Goal: Task Accomplishment & Management: Complete application form

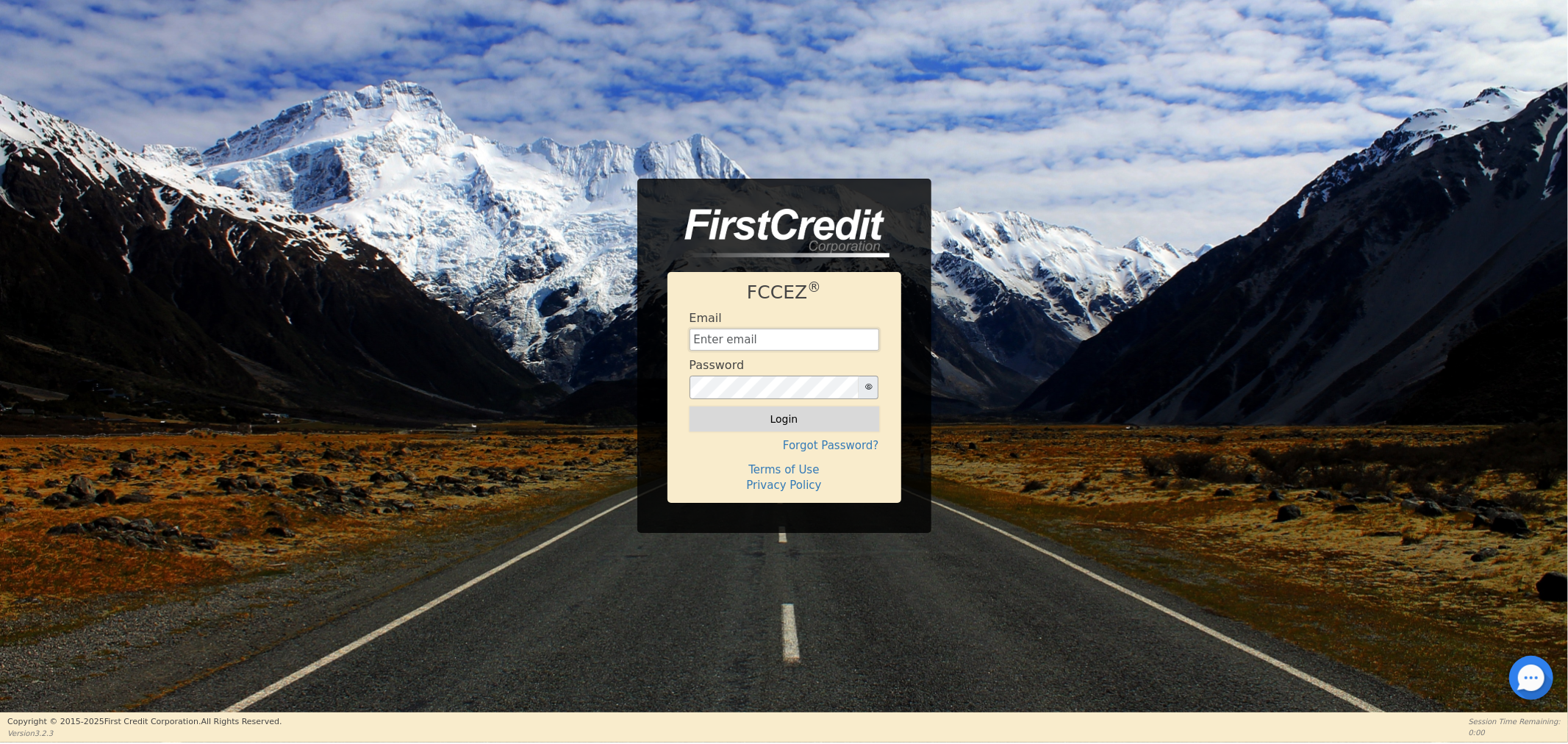
type input "[EMAIL_ADDRESS][DOMAIN_NAME]"
click at [768, 420] on button "Login" at bounding box center [784, 420] width 189 height 25
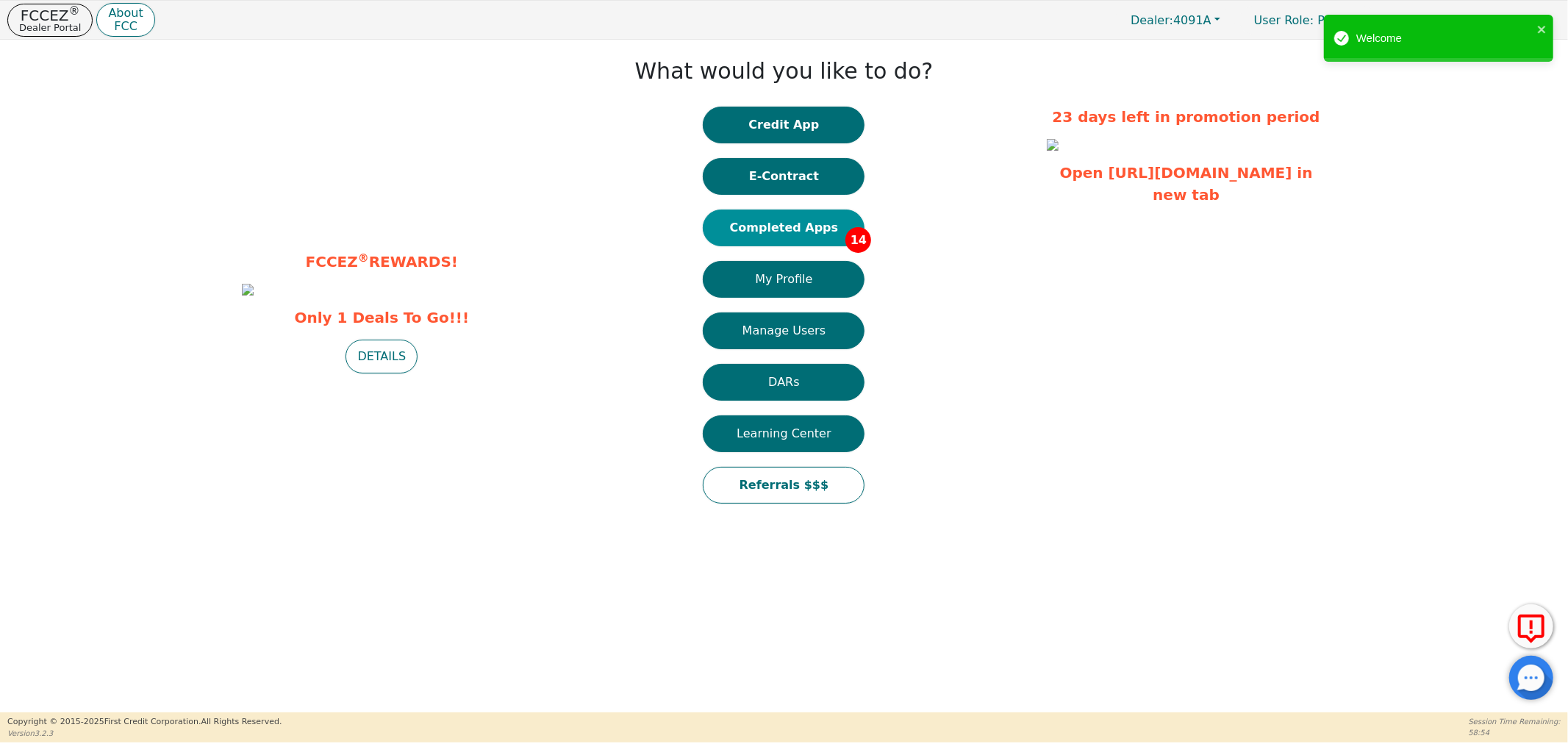
click at [784, 239] on button "Completed Apps 14" at bounding box center [784, 228] width 162 height 37
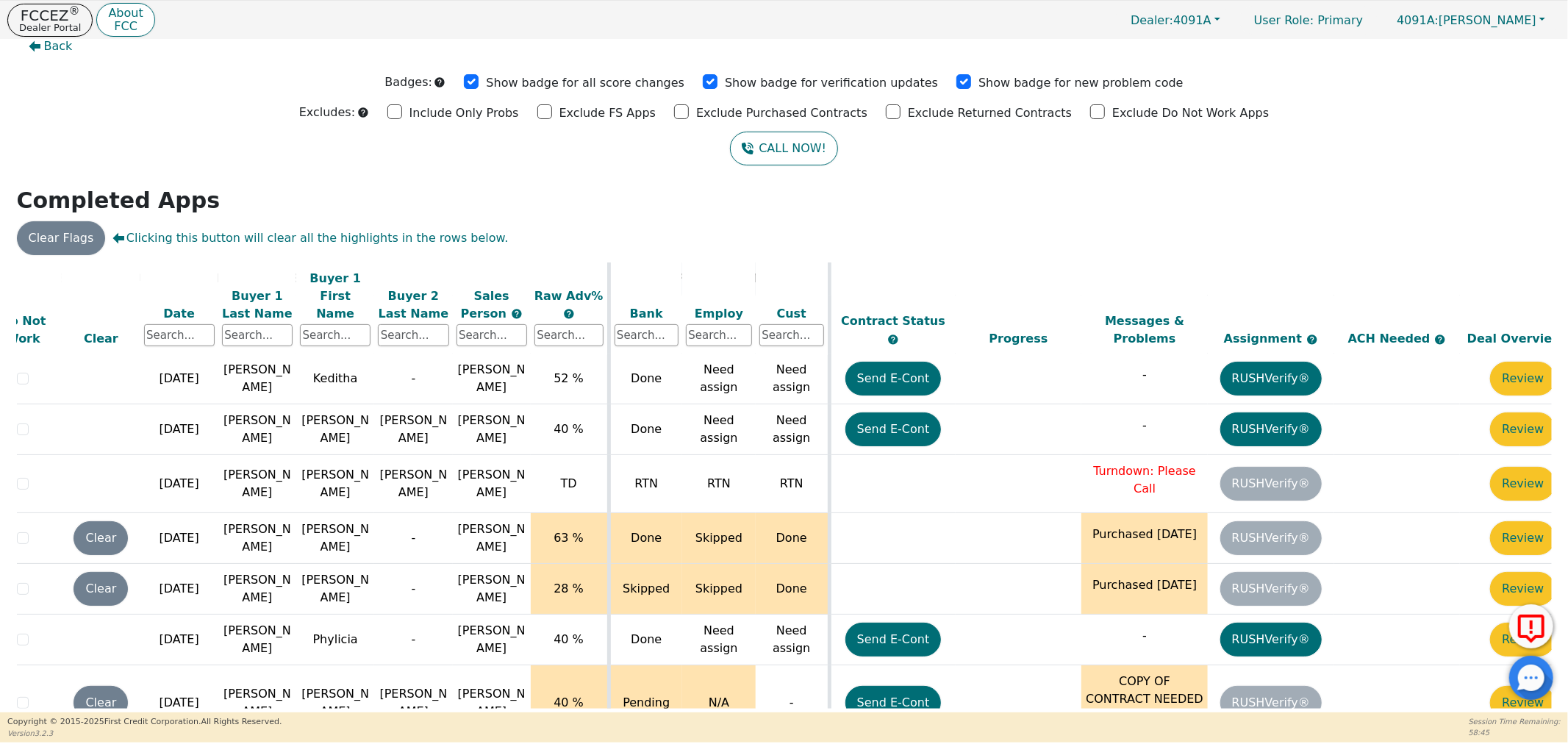
scroll to position [601, 76]
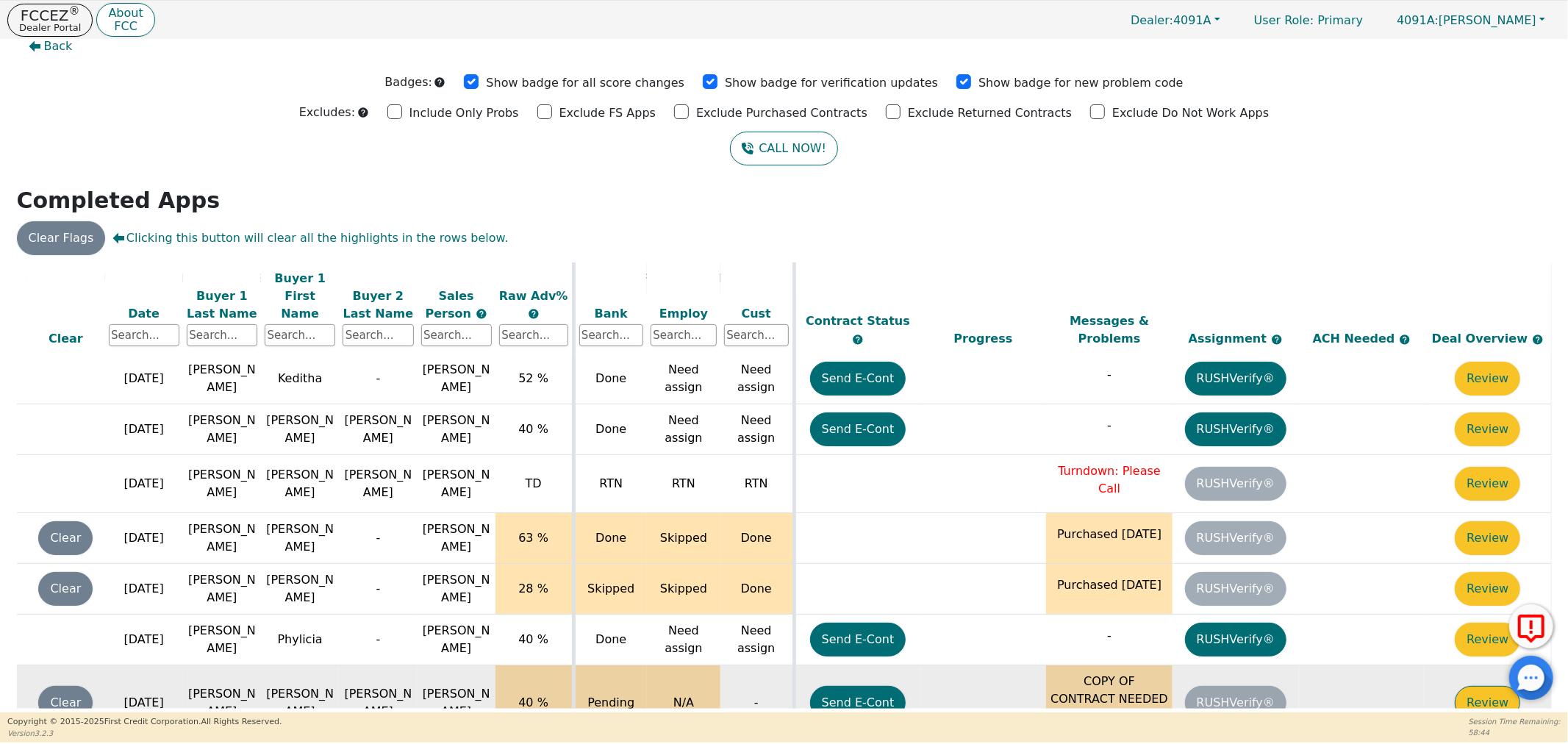
click at [1483, 686] on button "Review" at bounding box center [1488, 703] width 65 height 34
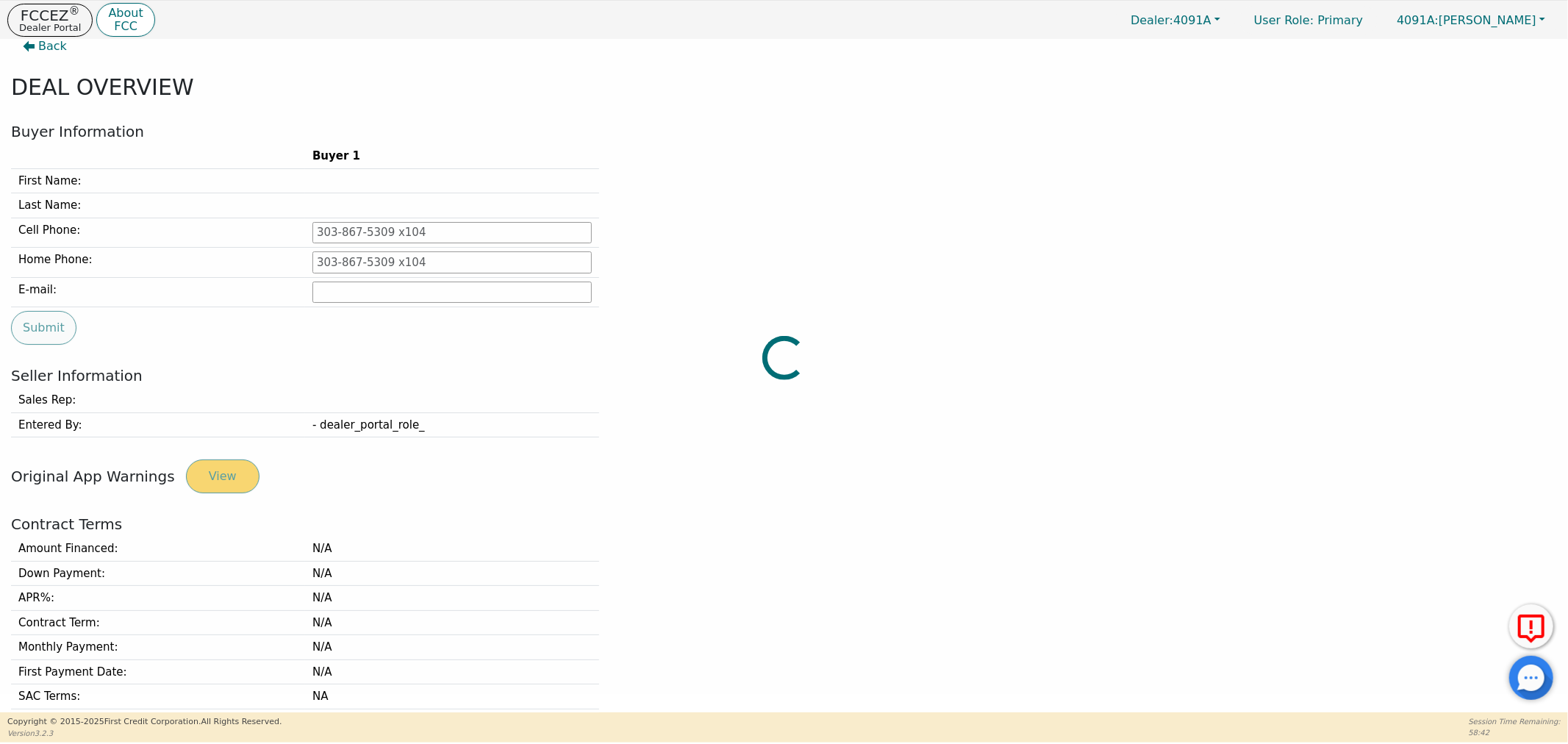
type input "[PHONE_NUMBER]"
type input "[EMAIL_ADDRESS][DOMAIN_NAME]"
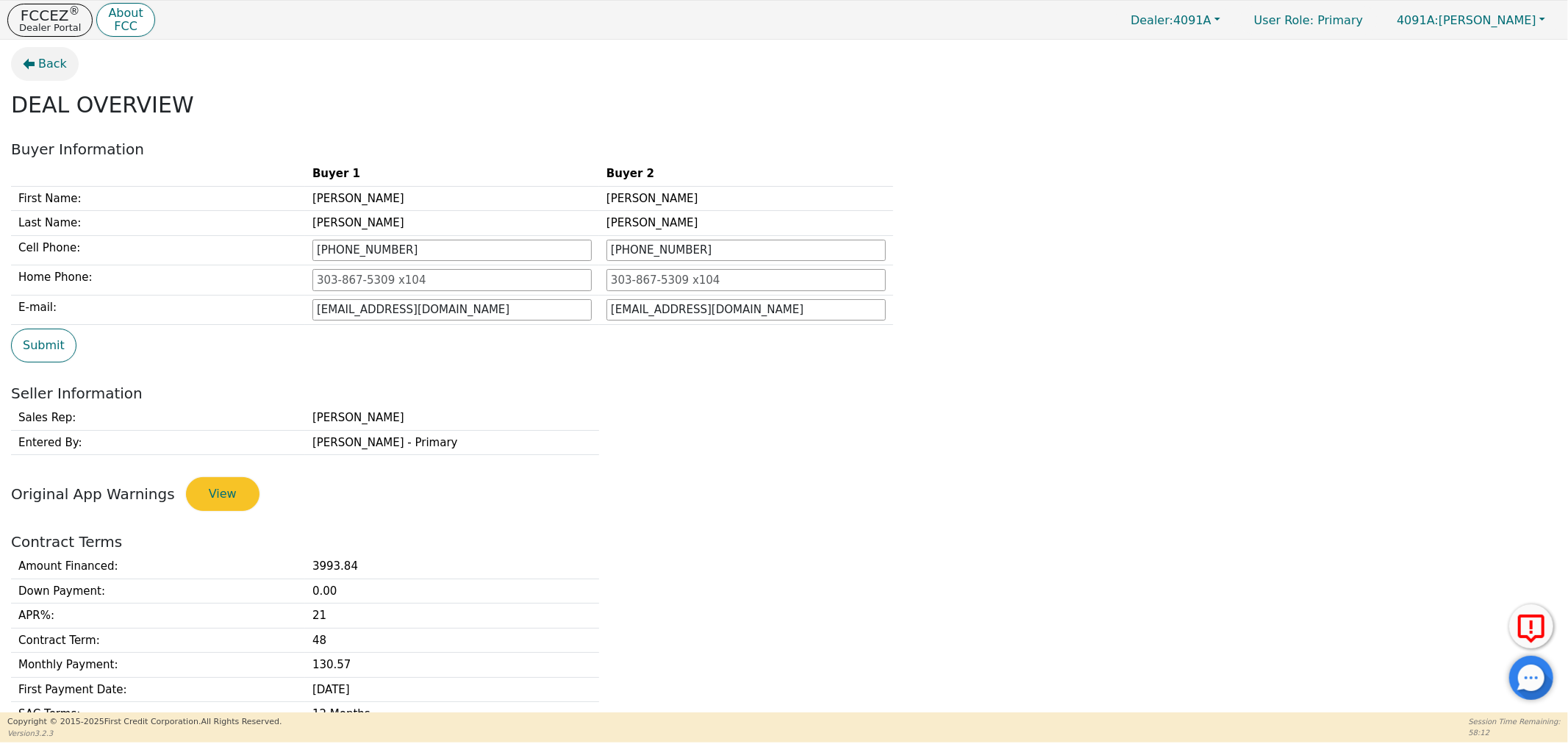
click at [24, 60] on icon "button" at bounding box center [29, 64] width 12 height 12
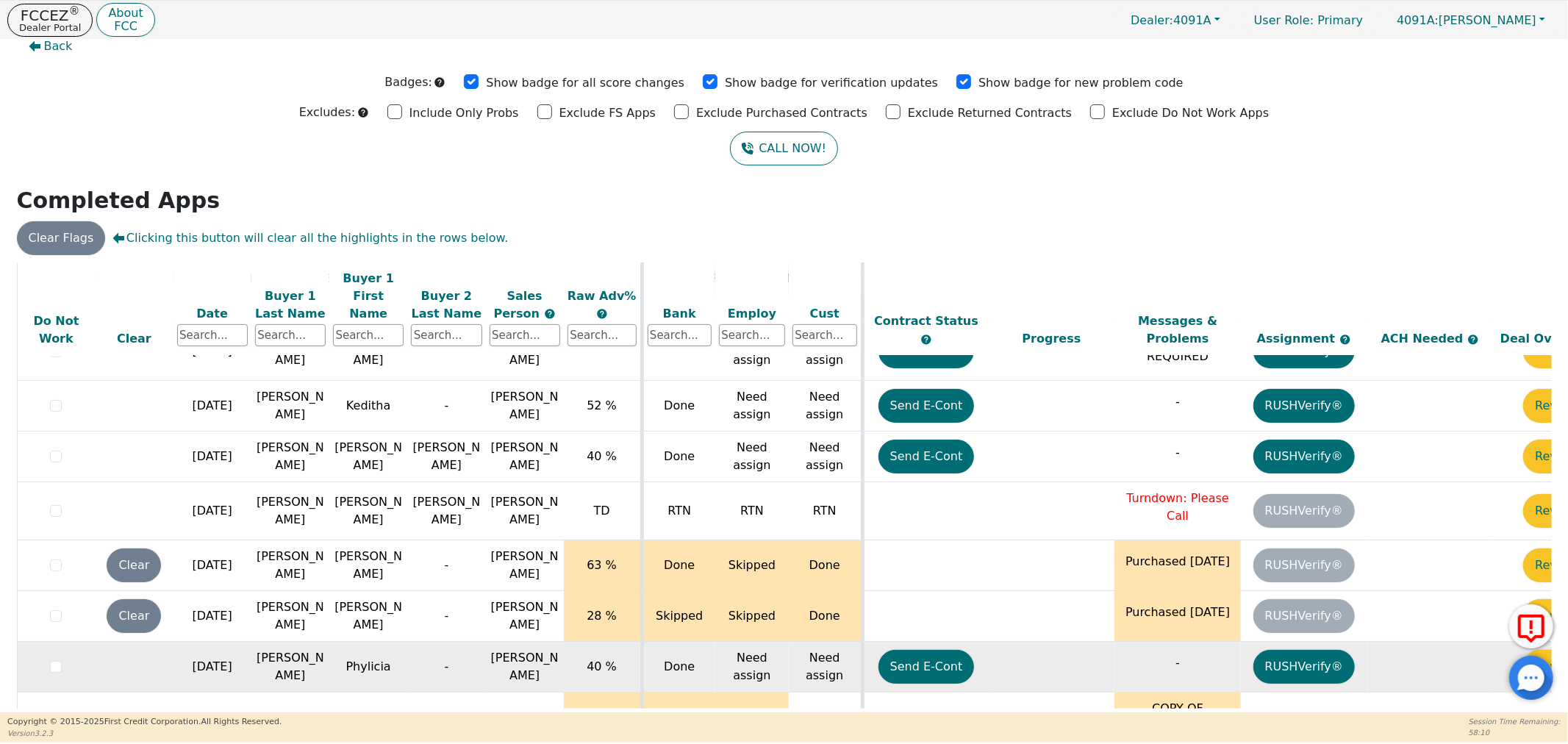
scroll to position [601, 0]
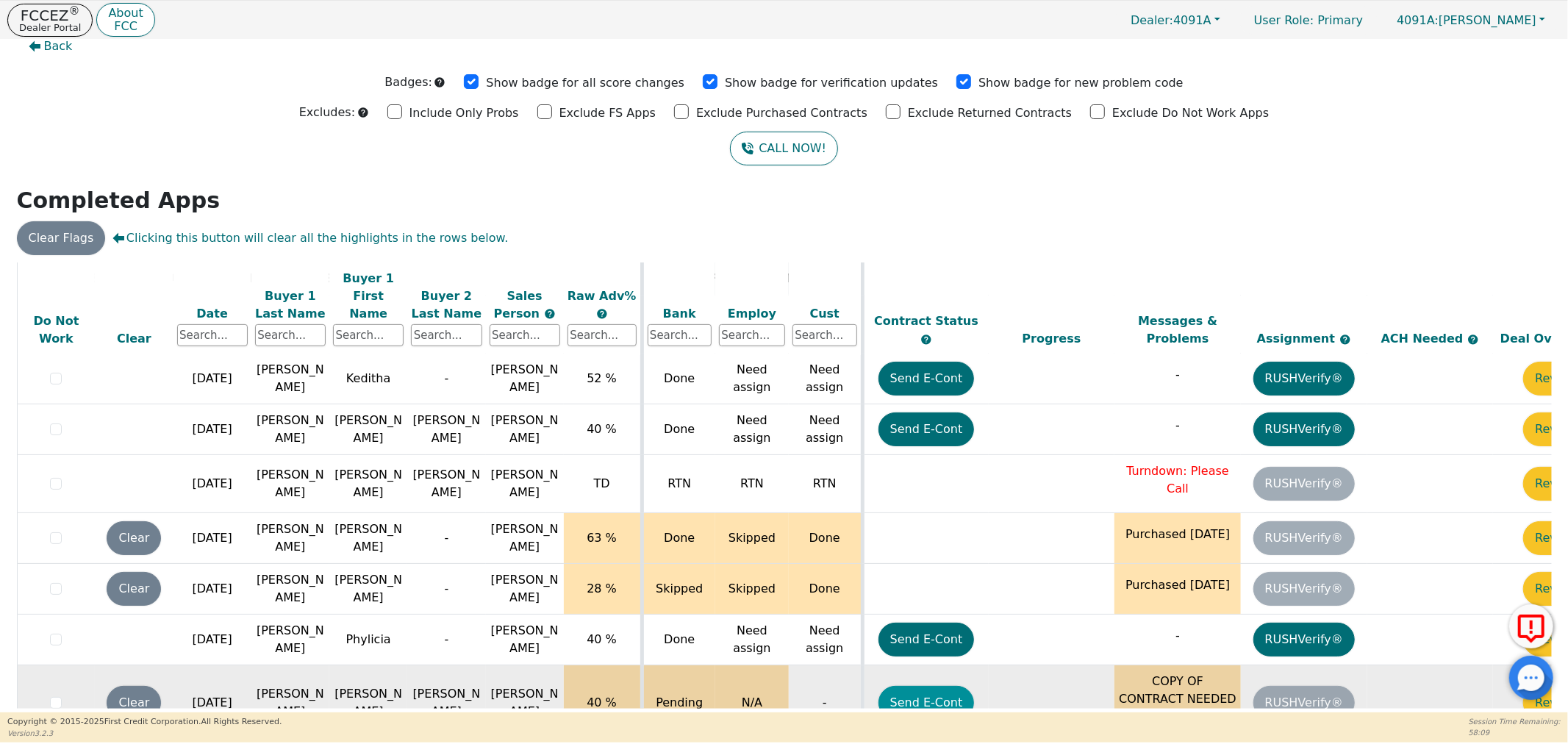
click at [901, 686] on button "Send E-Cont" at bounding box center [927, 703] width 97 height 34
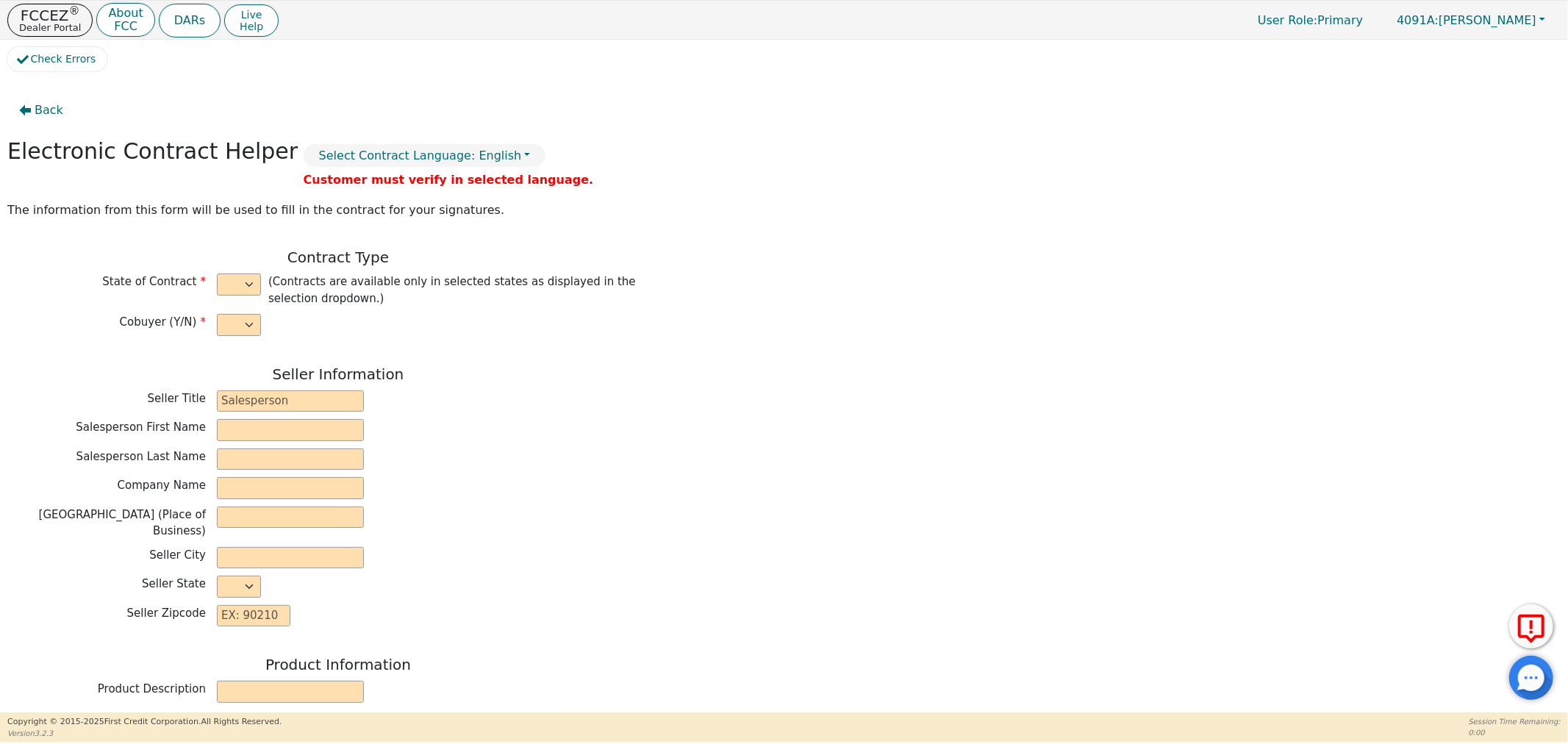
select select "y"
type input "Distributor"
type input "[PERSON_NAME]"
type input "H20 TAKEOVER"
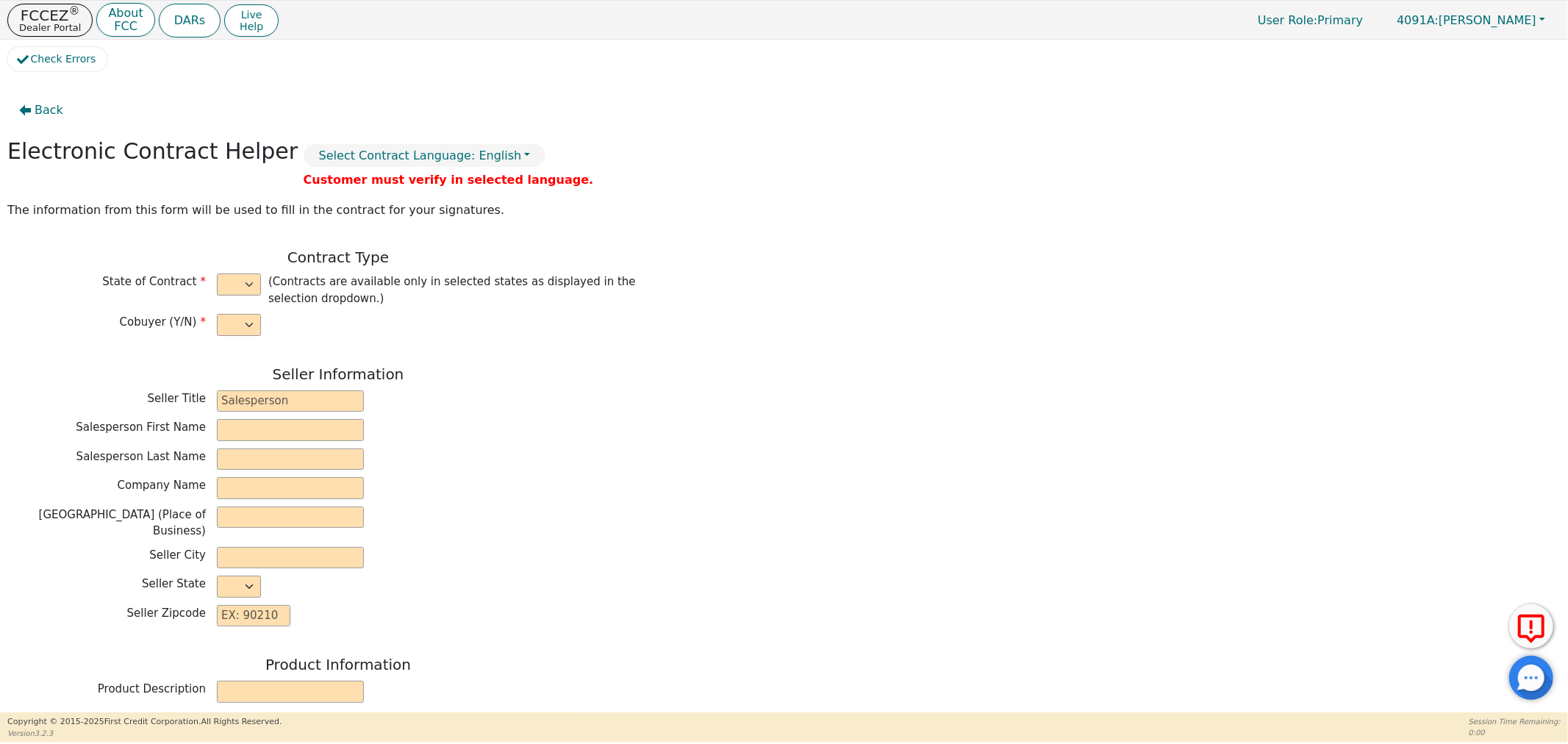
type input "[STREET_ADDRESS]"
type input "THOMASVILLE"
select select "GA"
type input "31792"
type input "[PERSON_NAME]"
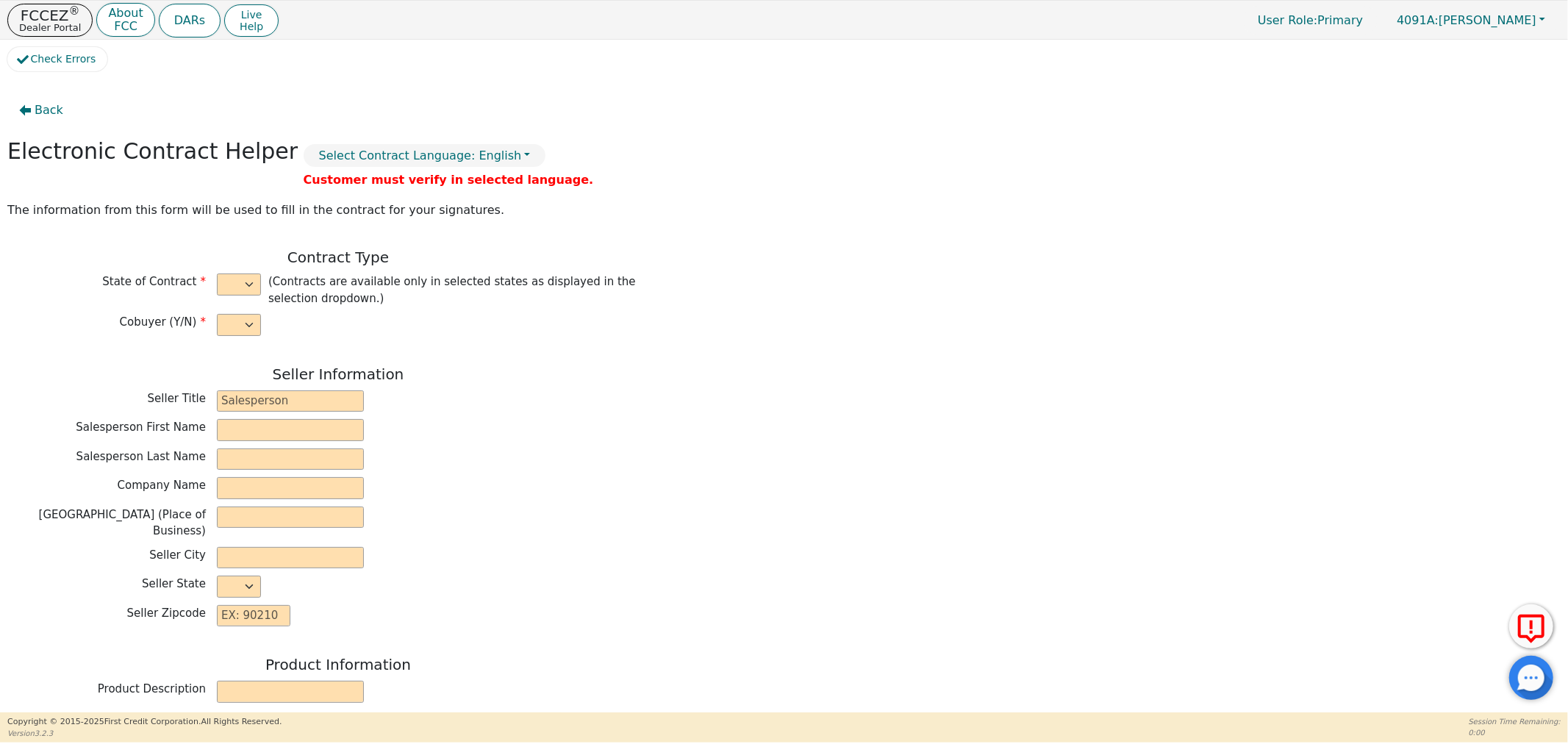
type input "[PERSON_NAME]"
type input "[EMAIL_ADDRESS][DOMAIN_NAME]"
type input "[PERSON_NAME]"
type input "[EMAIL_ADDRESS][DOMAIN_NAME]"
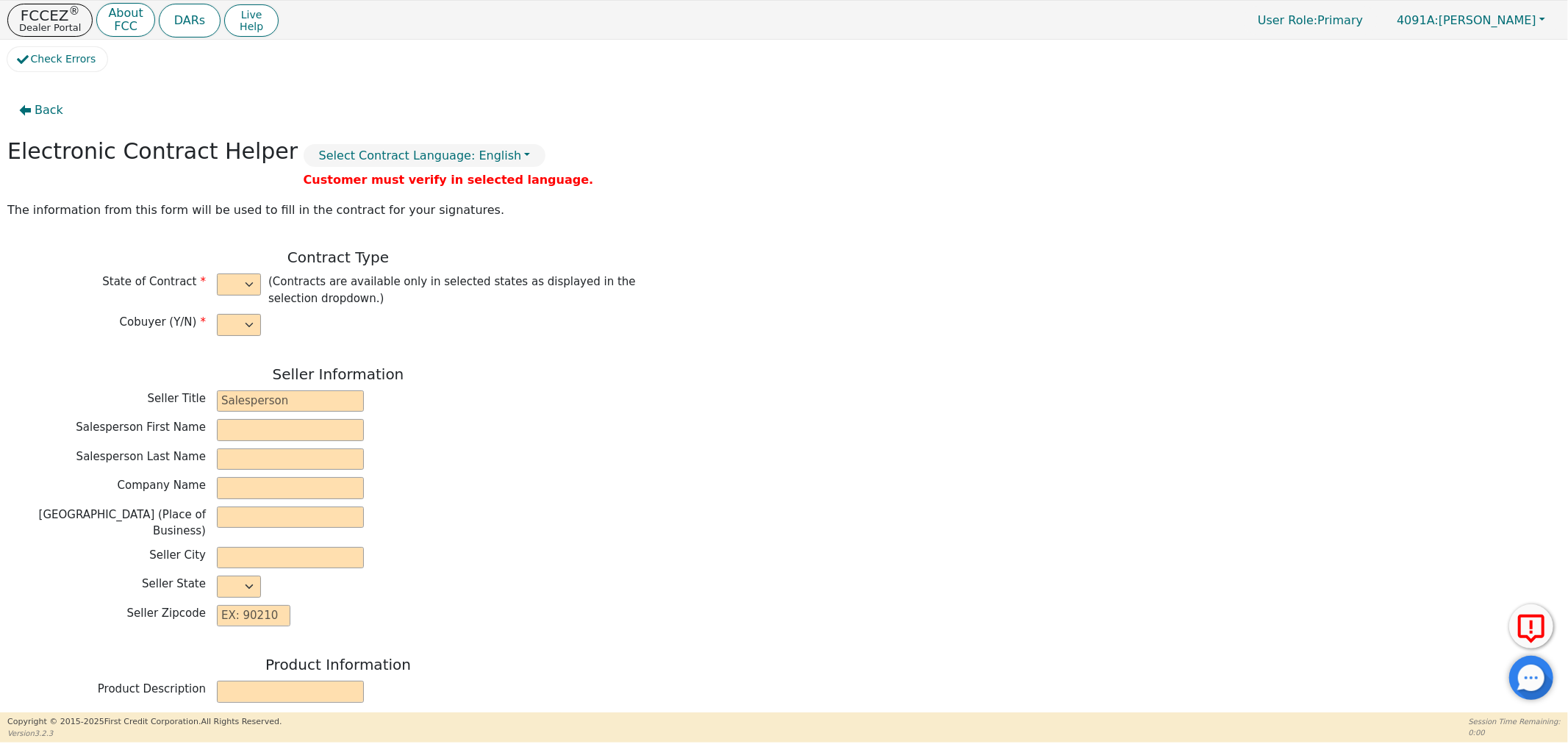
type input "[STREET_ADDRESS]"
type input "[GEOGRAPHIC_DATA]"
select select "GA"
type input "39828"
type input "[DATE]"
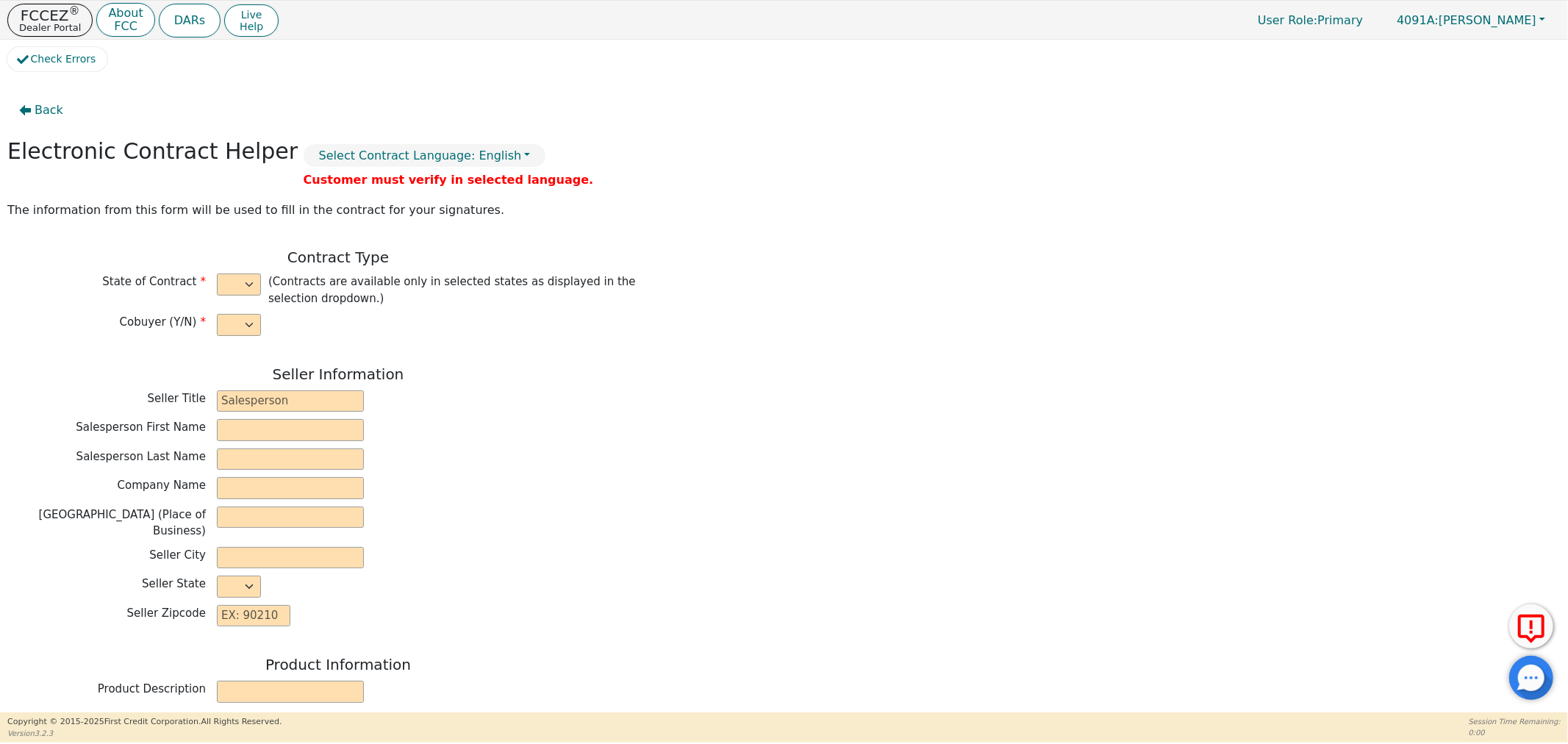
type input "21.98"
type input "[DATE]"
type input "48"
type input "12"
type input "3698.00"
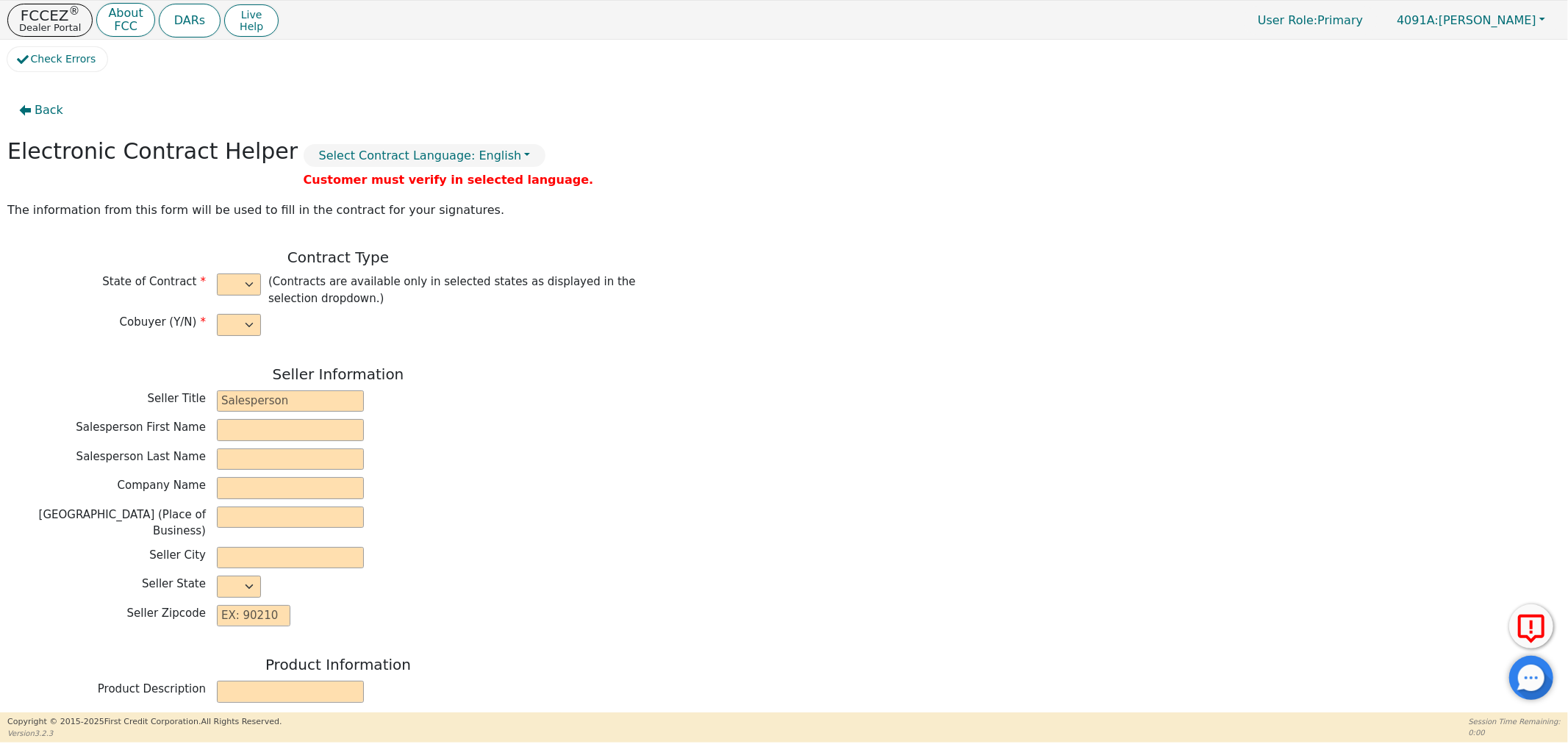
type input "0.00"
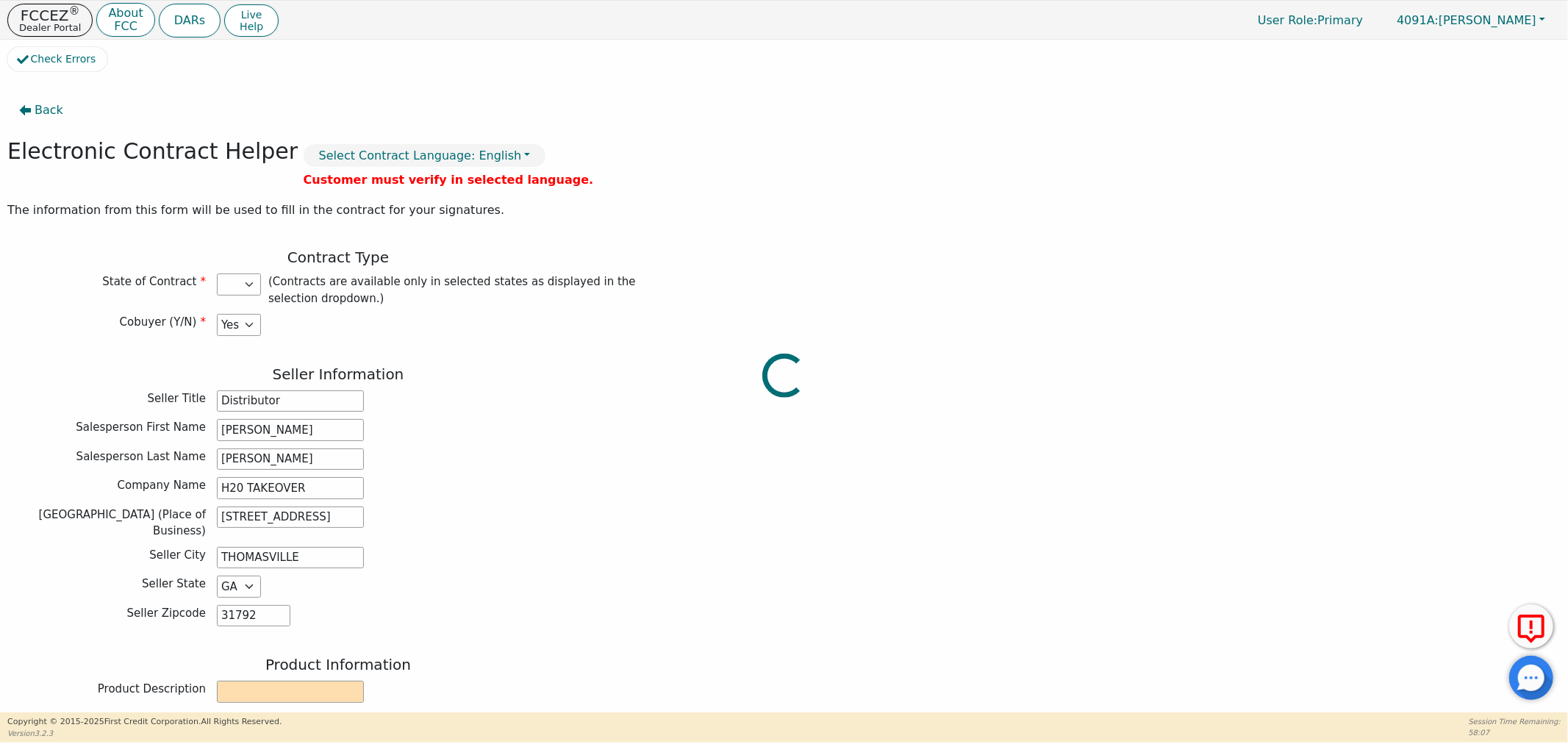
type input "3698.00"
select select "GA"
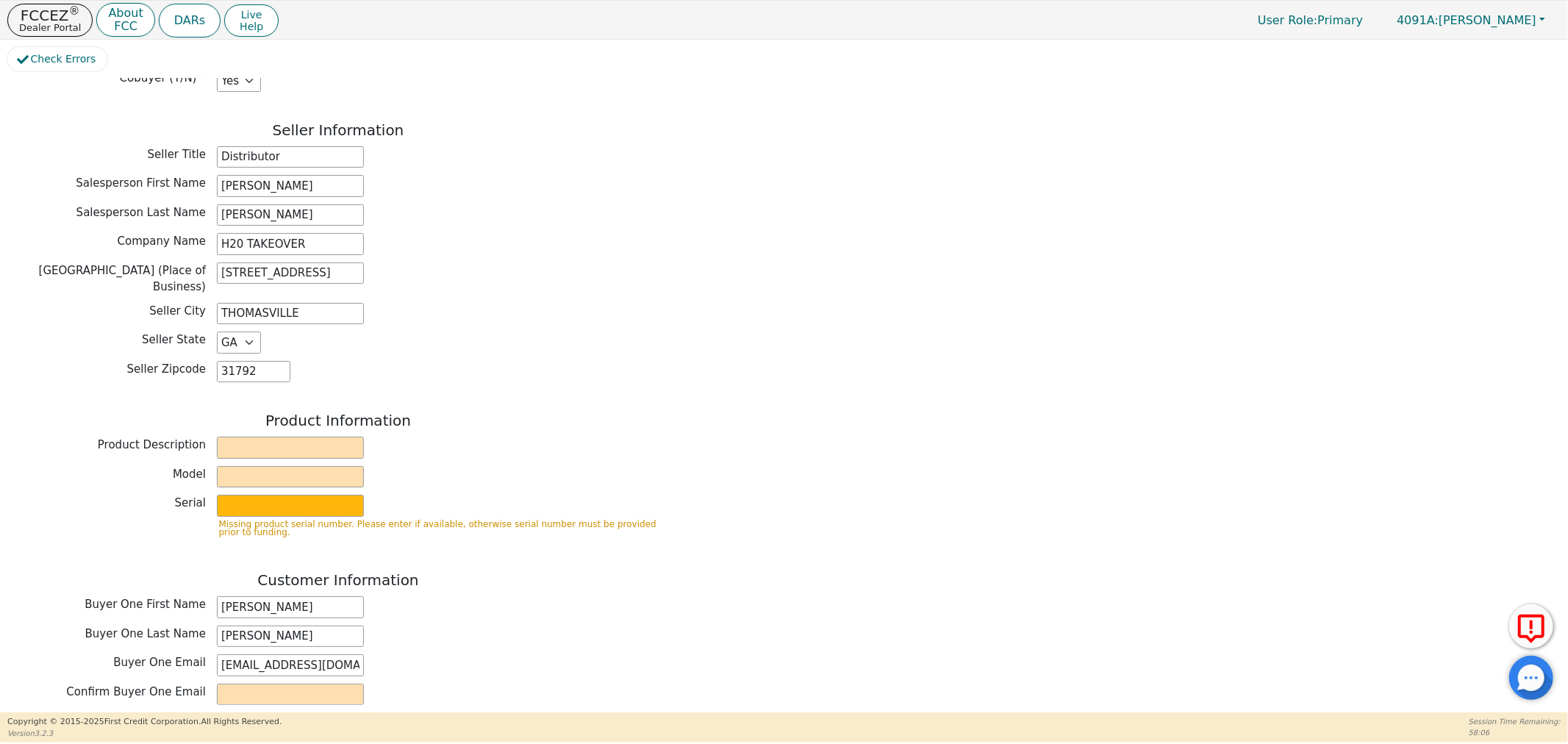
scroll to position [245, 0]
click at [298, 436] on input "text" at bounding box center [290, 447] width 147 height 22
type input "RAINBOW"
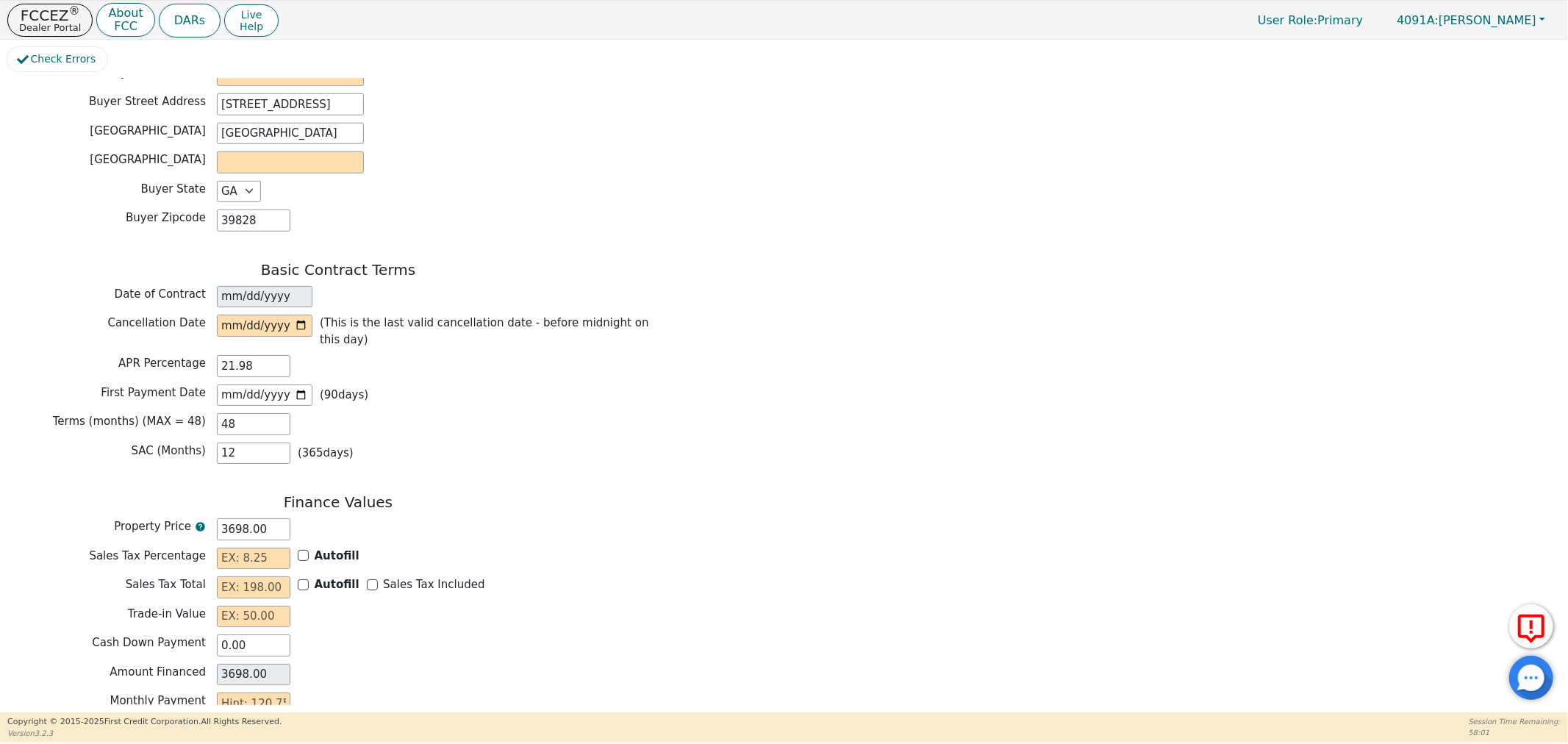
scroll to position [1076, 0]
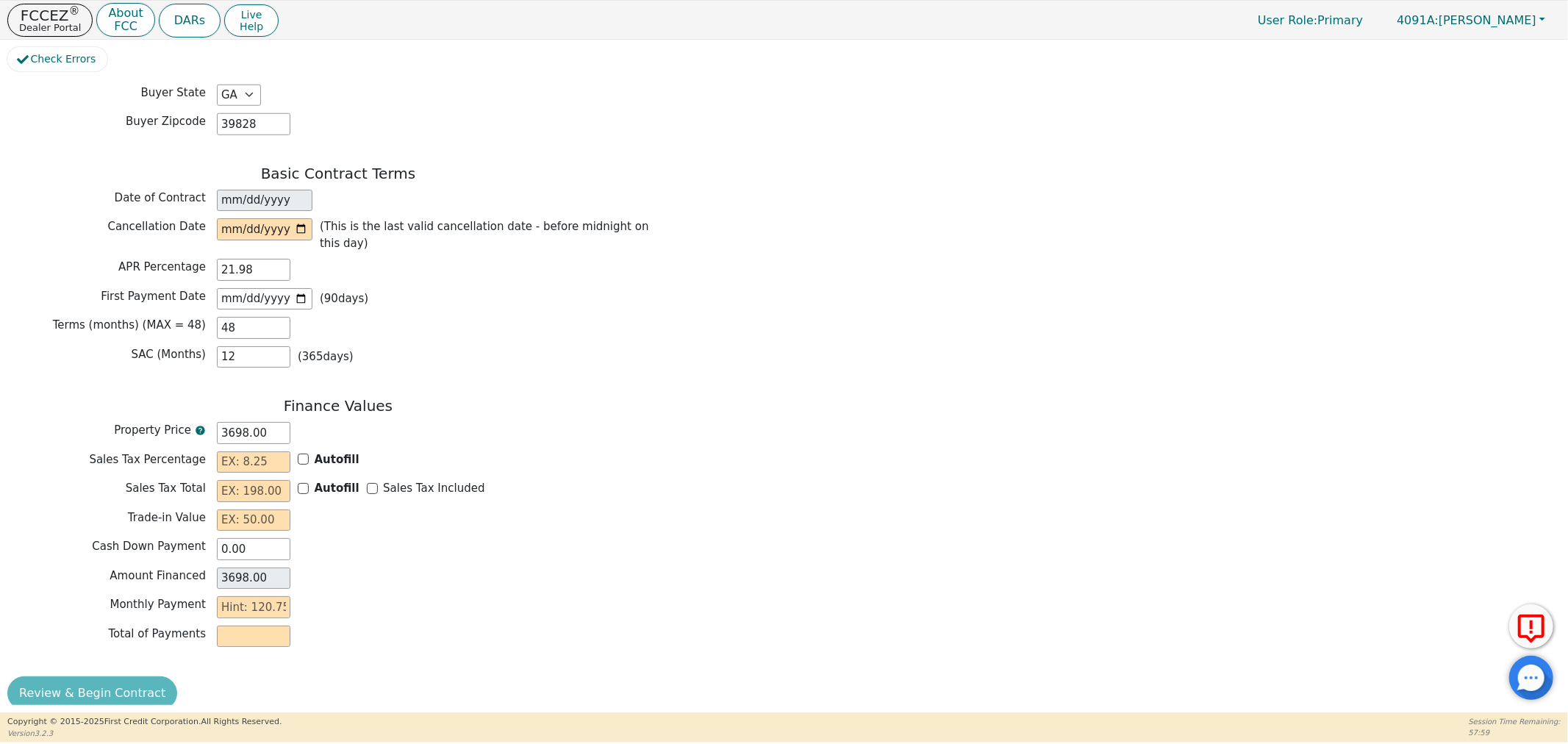
type input "SRX"
click at [255, 451] on input "text" at bounding box center [253, 463] width 74 height 22
type input "8.00"
click at [304, 483] on input "Autofill" at bounding box center [303, 489] width 11 height 11
checkbox input "true"
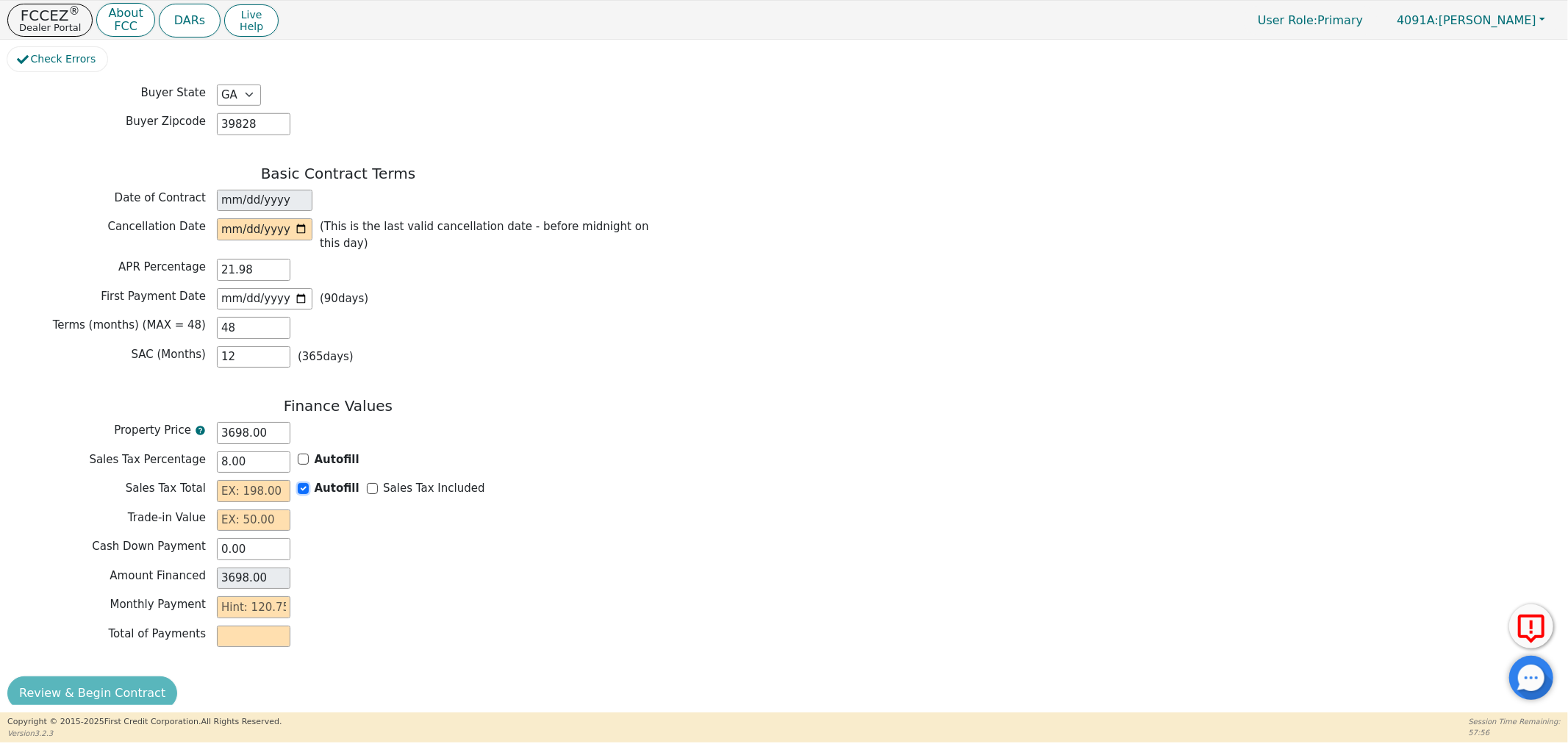
type input "295.84"
type input "3993.84"
click at [254, 509] on input "text" at bounding box center [253, 521] width 74 height 22
type input "0.00"
click at [241, 596] on input "text" at bounding box center [253, 607] width 74 height 22
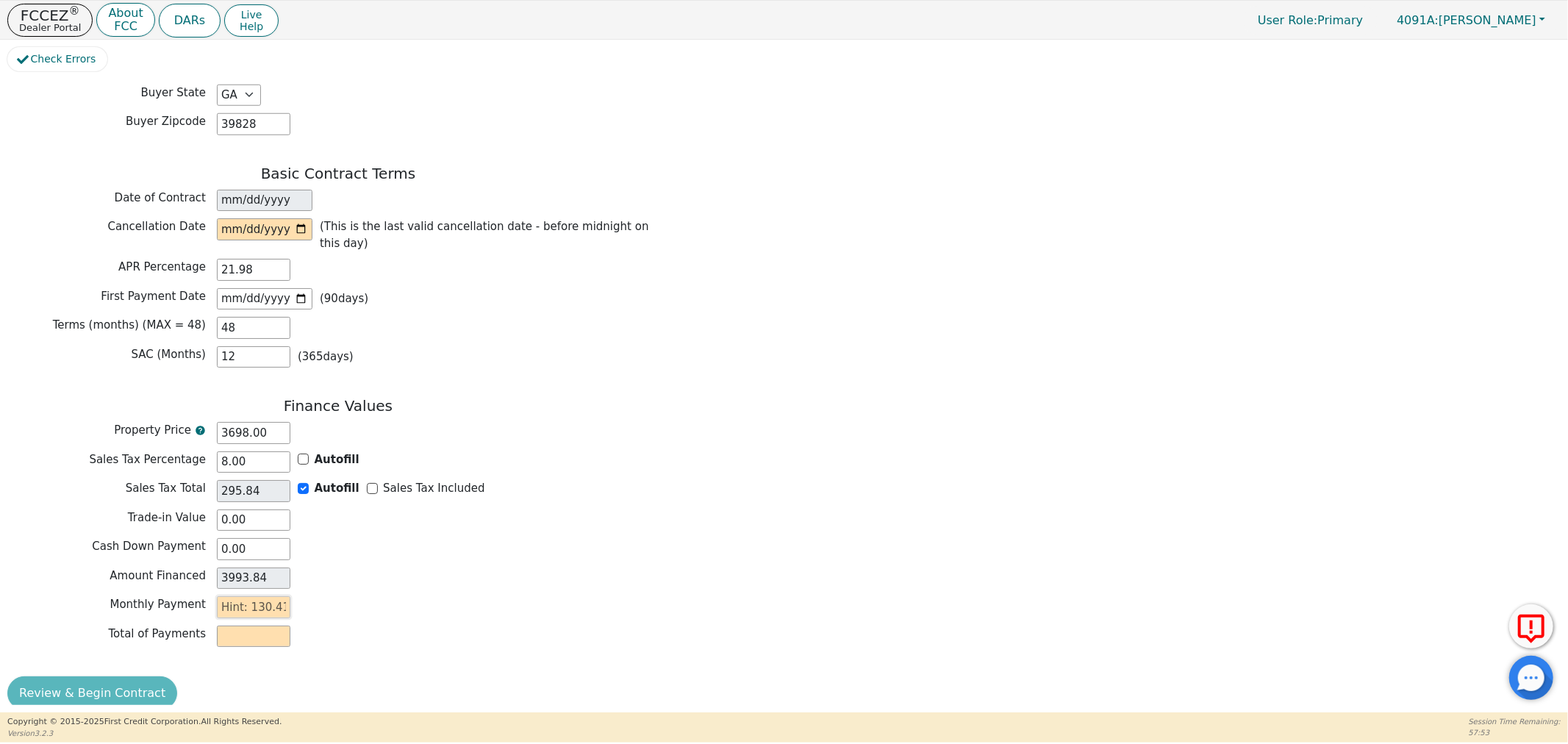
type input "1"
type input "48.00"
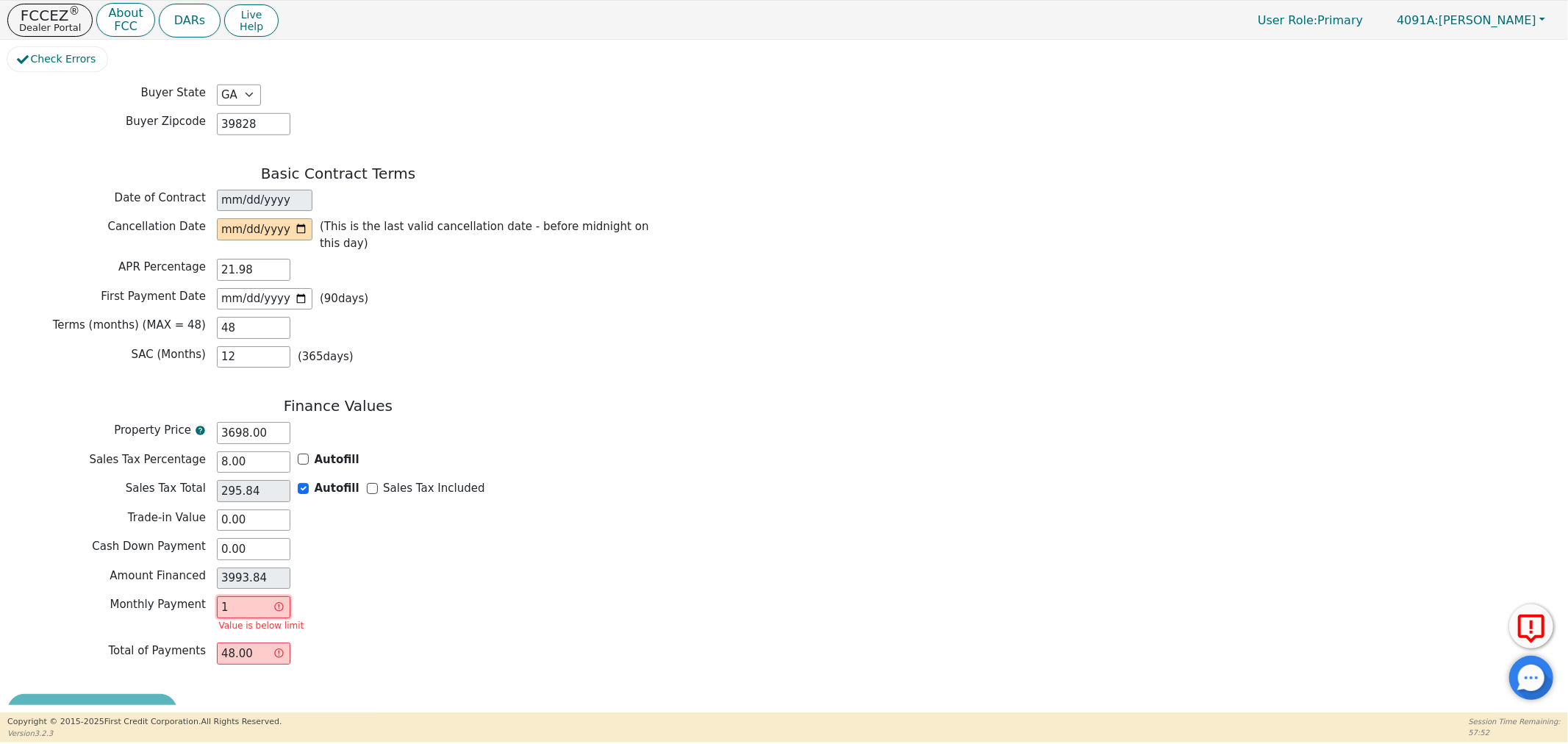
type input "13"
type input "624.00"
type input "130"
type input "6240.00"
type input "1304"
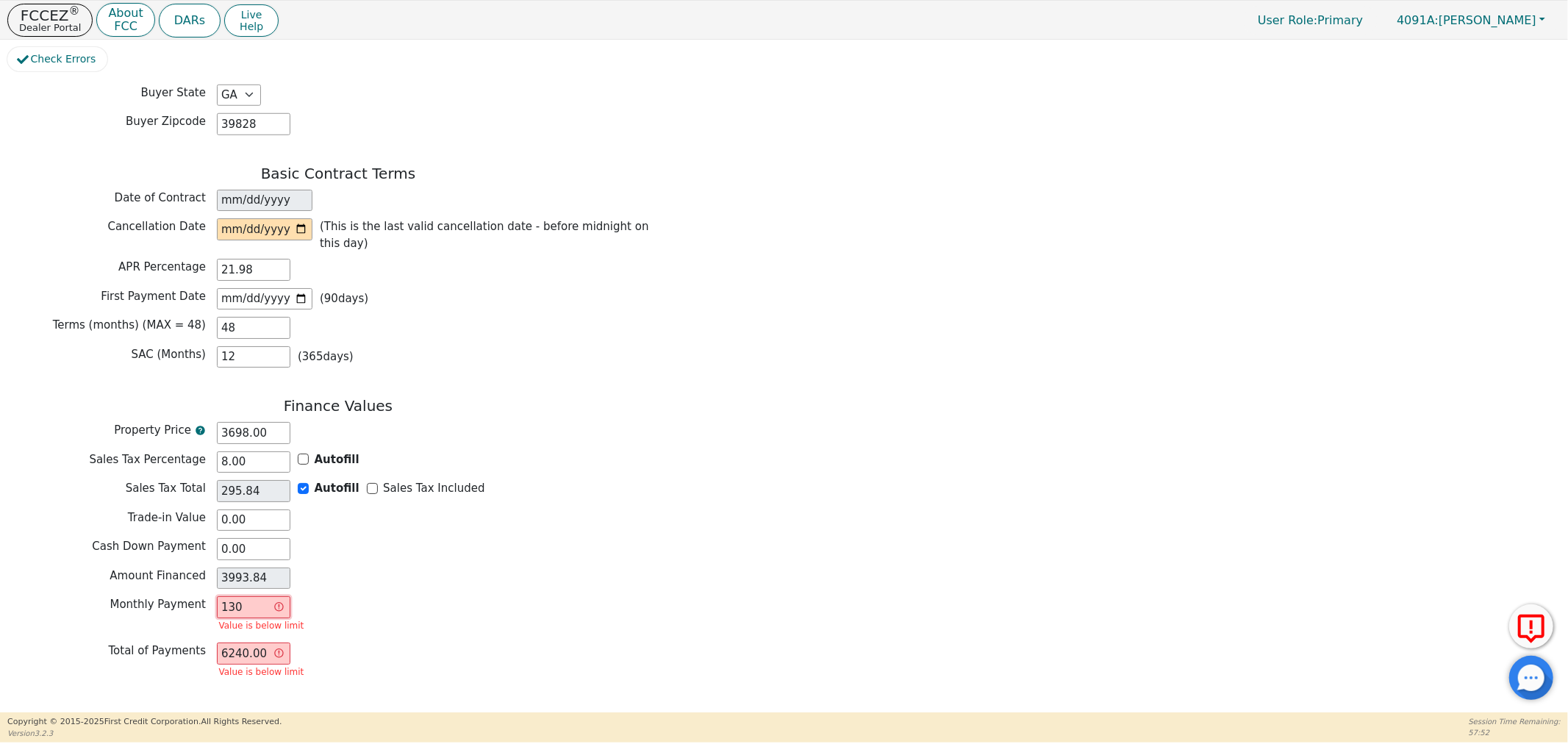
type input "62592.00"
type input "130"
type input "6240.00"
type input "130.4"
type input "6259.20"
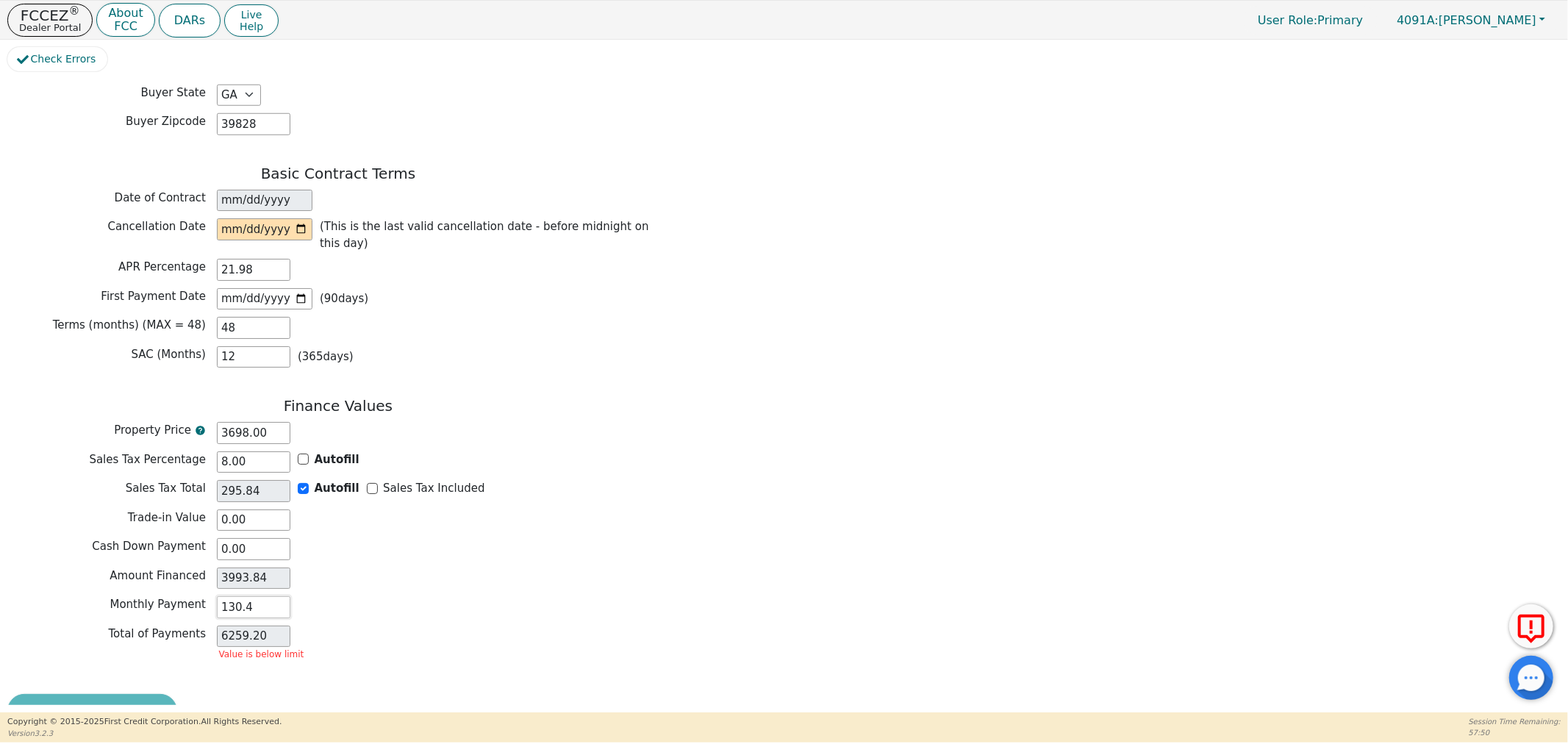
type input "130.41"
type input "6259.68"
type input "130.41"
drag, startPoint x: 248, startPoint y: 532, endPoint x: 111, endPoint y: 518, distance: 137.7
click at [111, 518] on div "Finance Values Property Price 3698.00 Sales Tax Percentage 8.00 Autofill Sales …" at bounding box center [338, 526] width 662 height 258
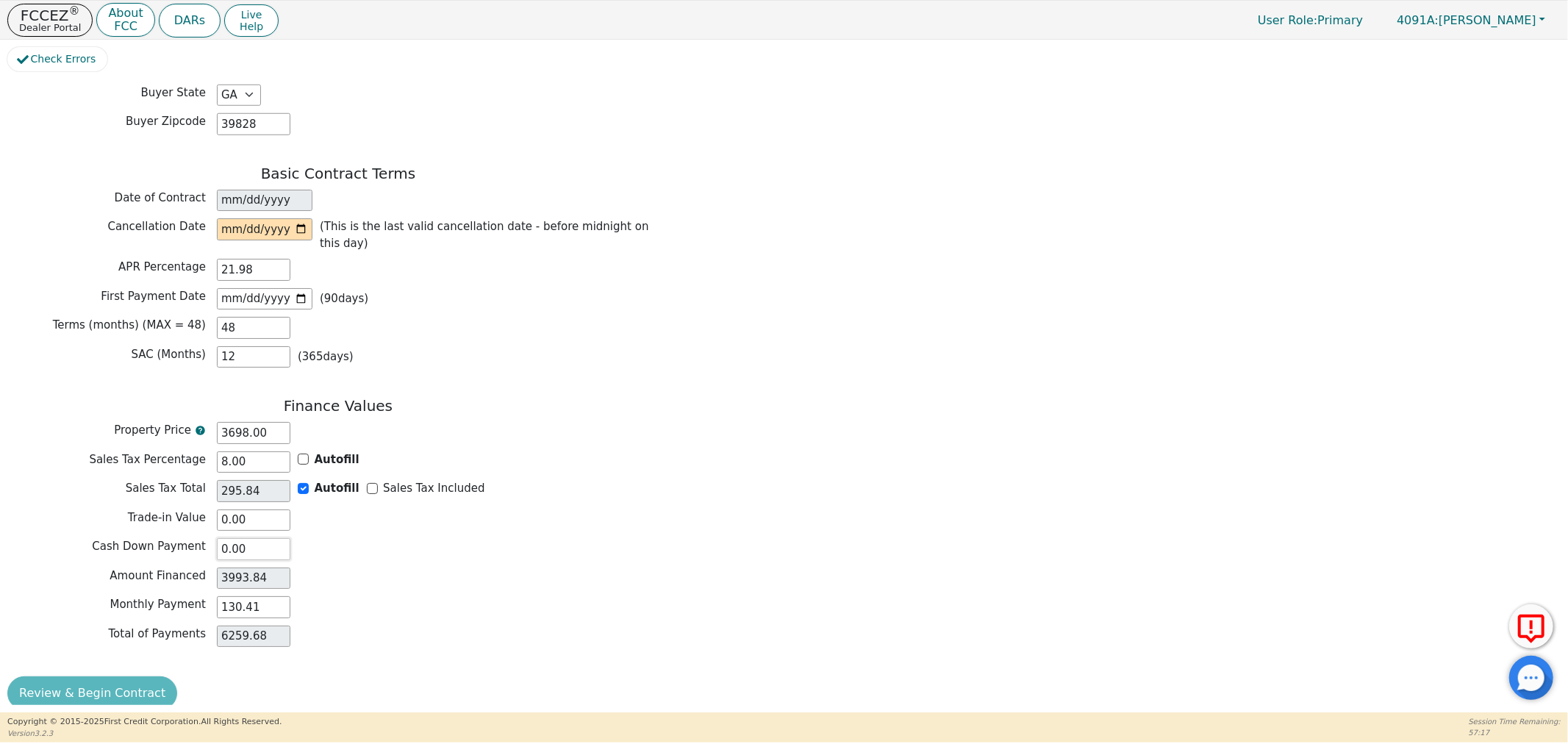
type input "1"
type input "3992.84"
type input "10"
type input "3983.84"
type input "100"
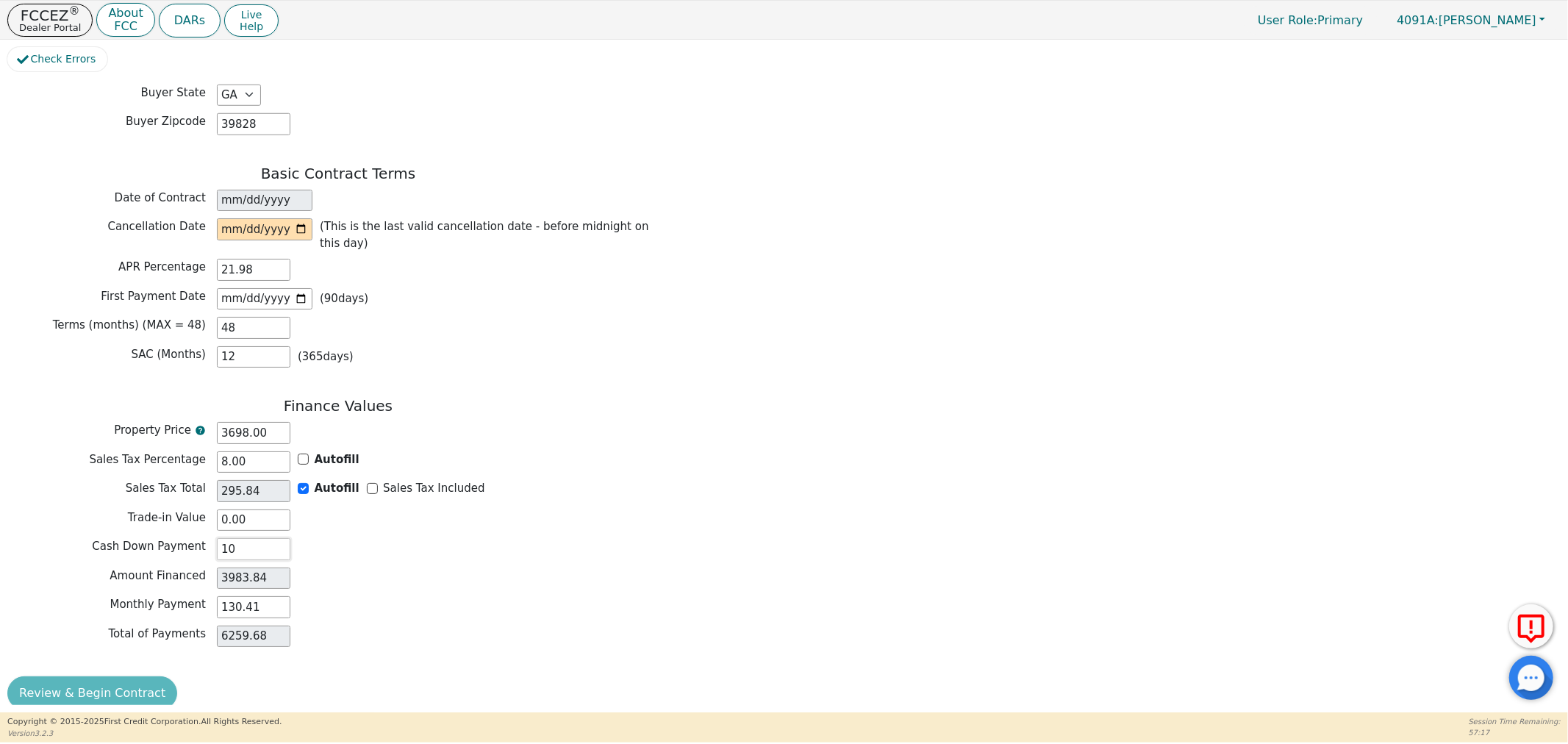
type input "3893.84"
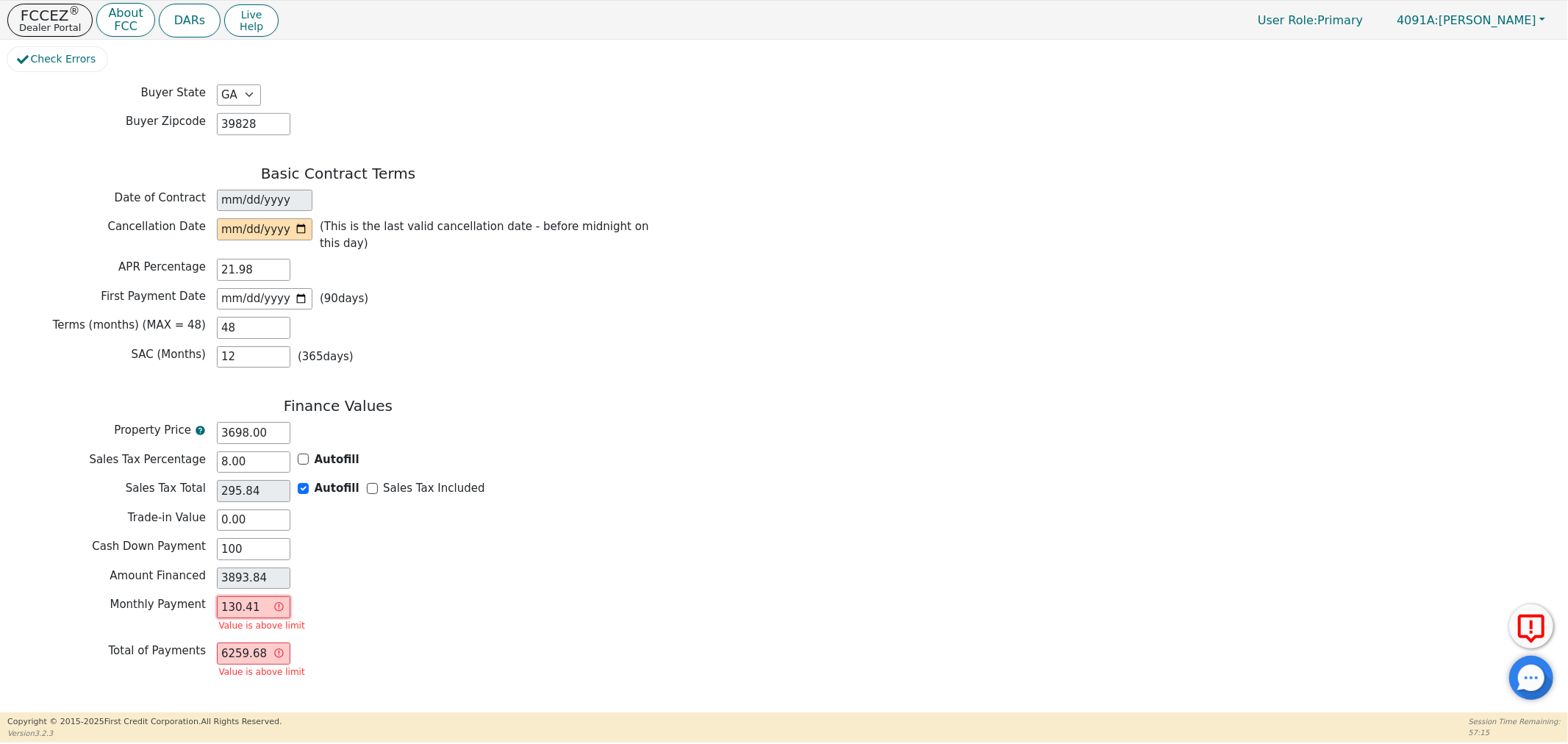
type input "100.00"
click at [249, 596] on input "130.41" at bounding box center [253, 607] width 74 height 22
type input "130.4"
type input "6259.20"
type input "130."
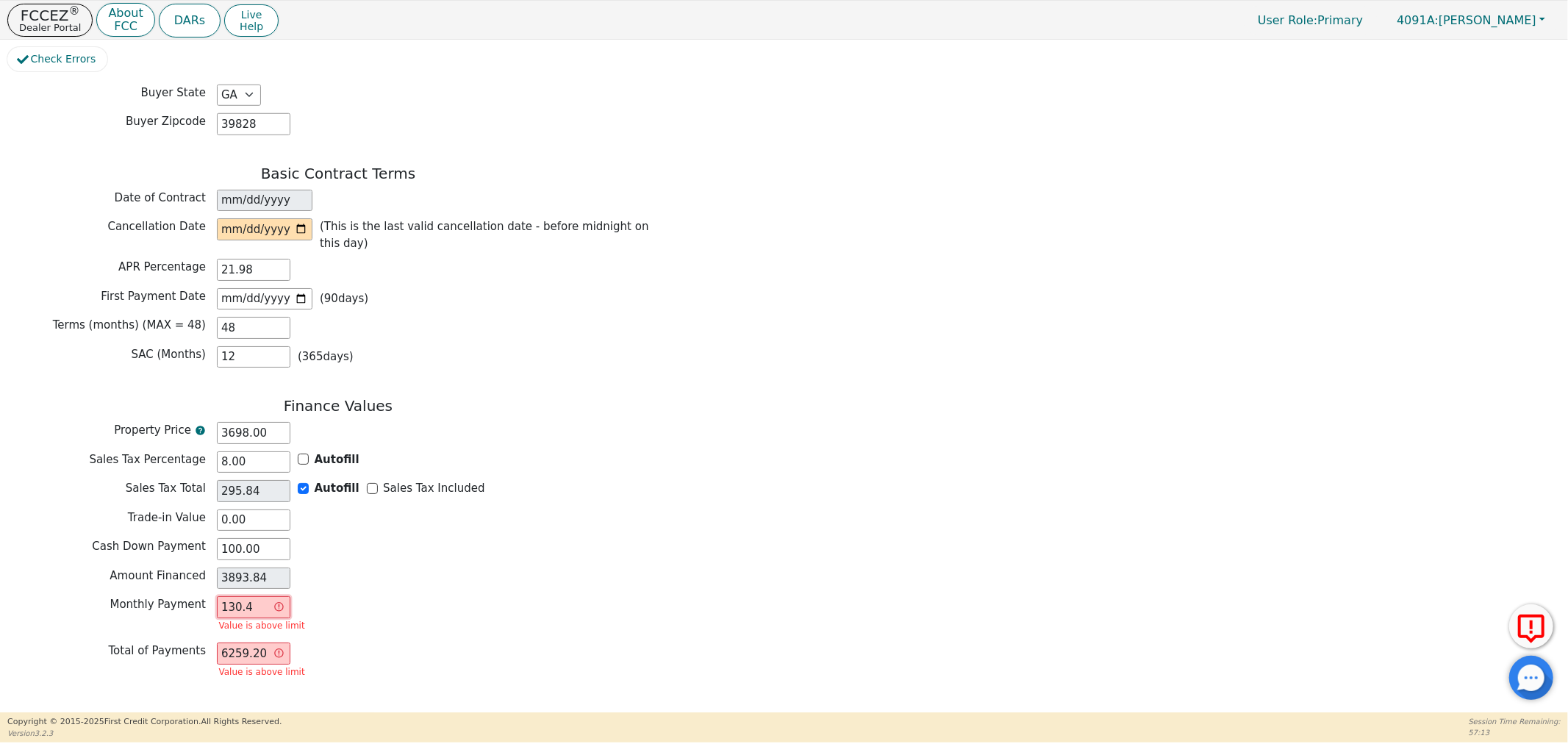
type input "6240.00"
type input "13"
type input "624.00"
type input "1"
type input "48.00"
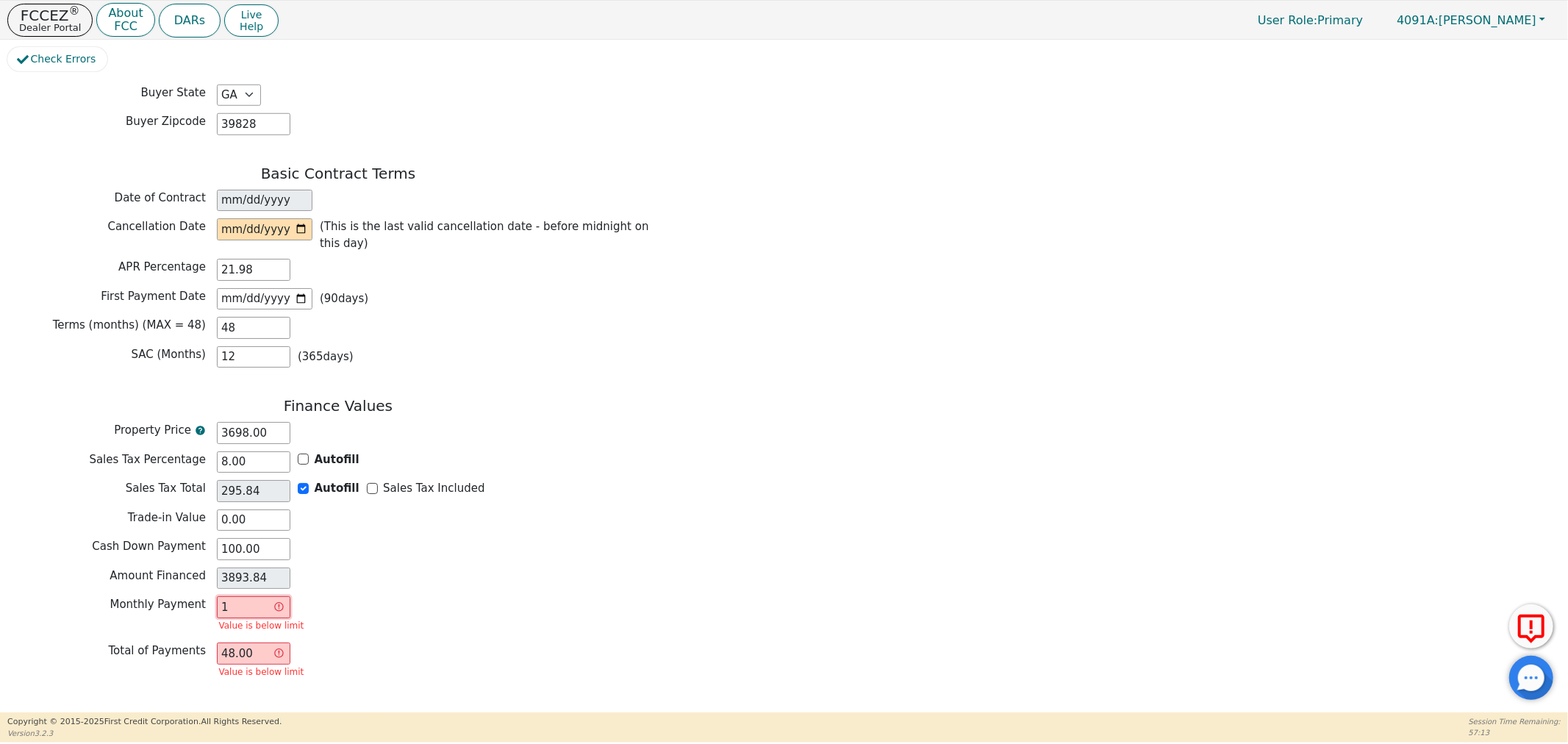
type input "0.00"
type input "1"
type input "48.00"
type input "12"
type input "576.00"
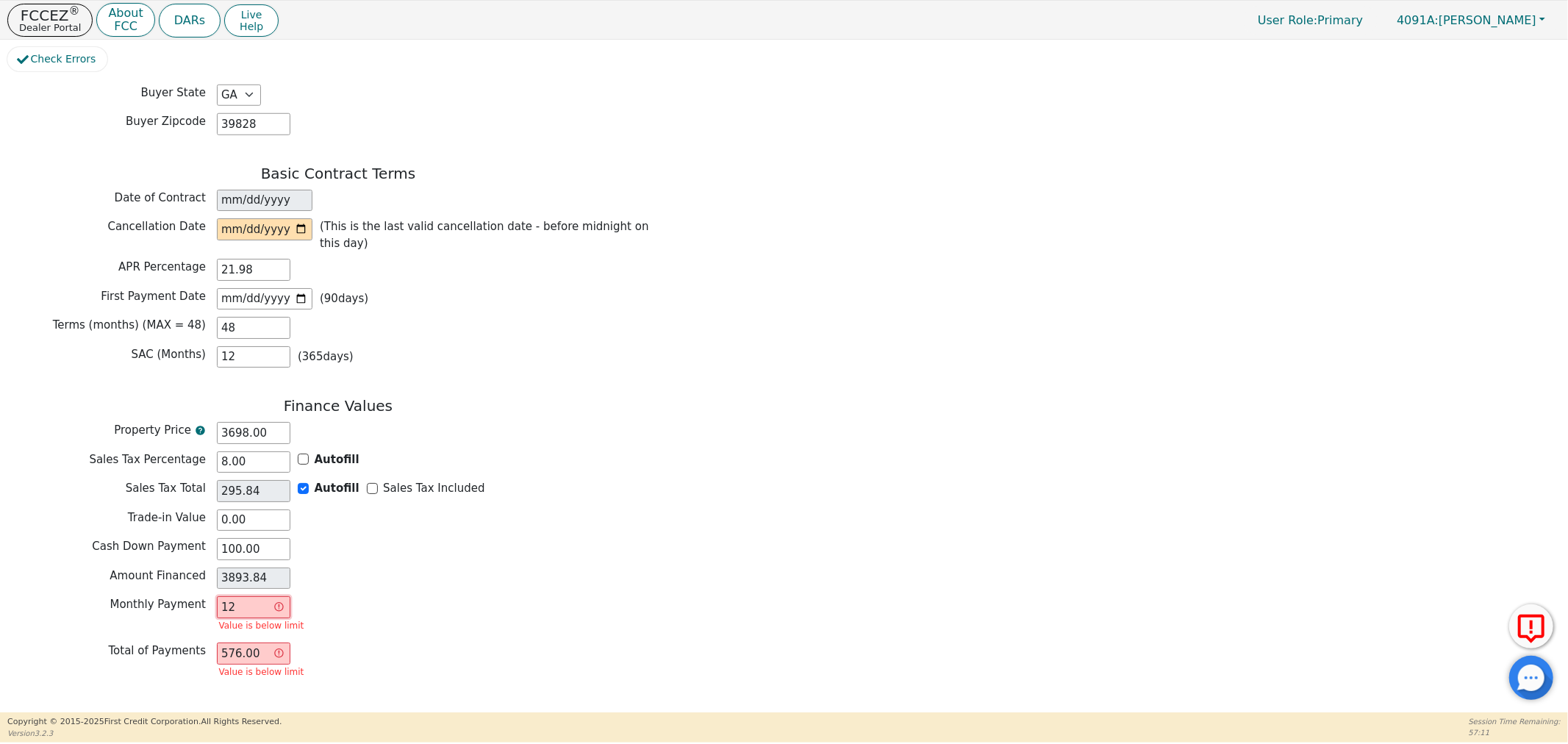
type input "127"
type input "6096.00"
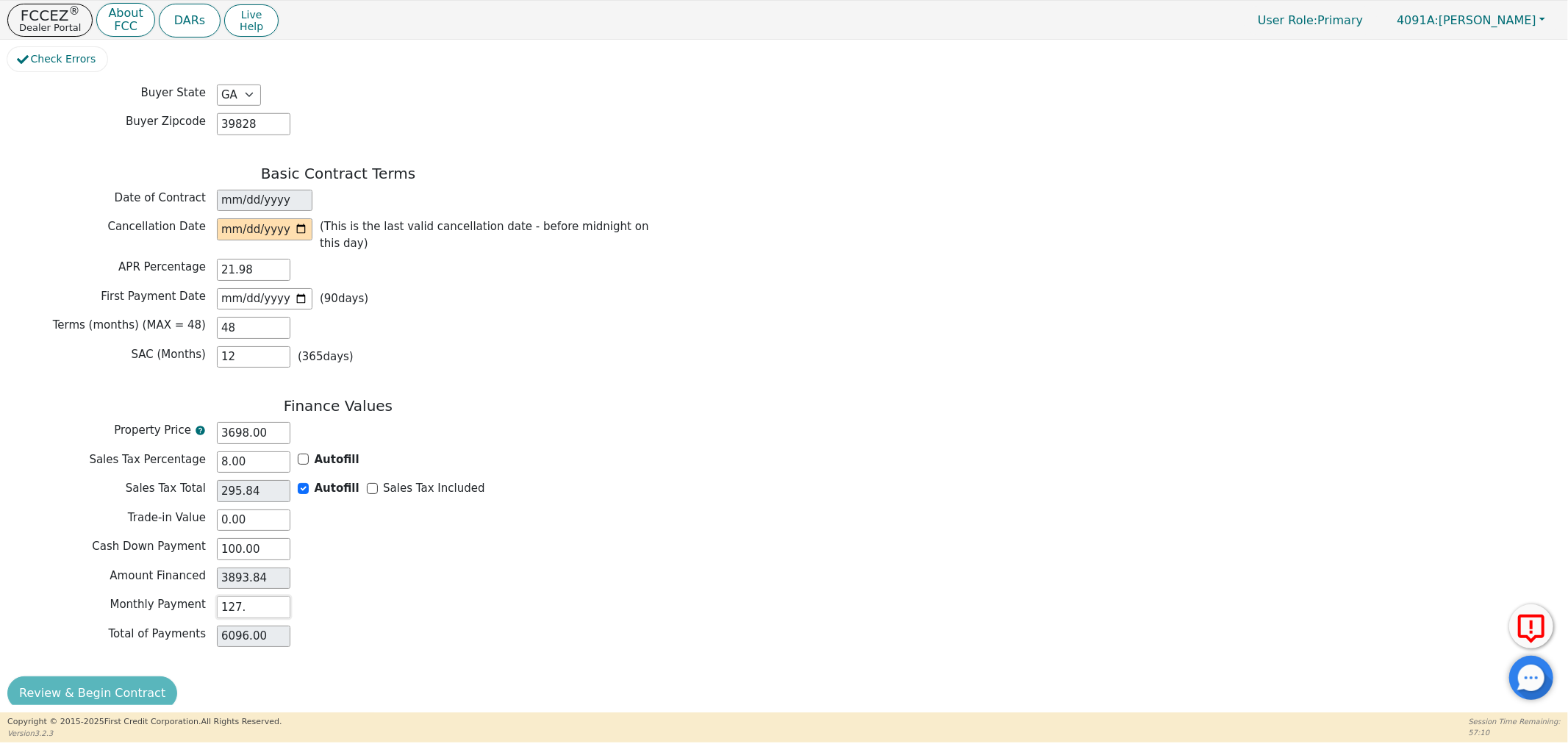
type input "127.1"
type input "6100.80"
type input "127.15"
type input "6103.20"
type input "127.15"
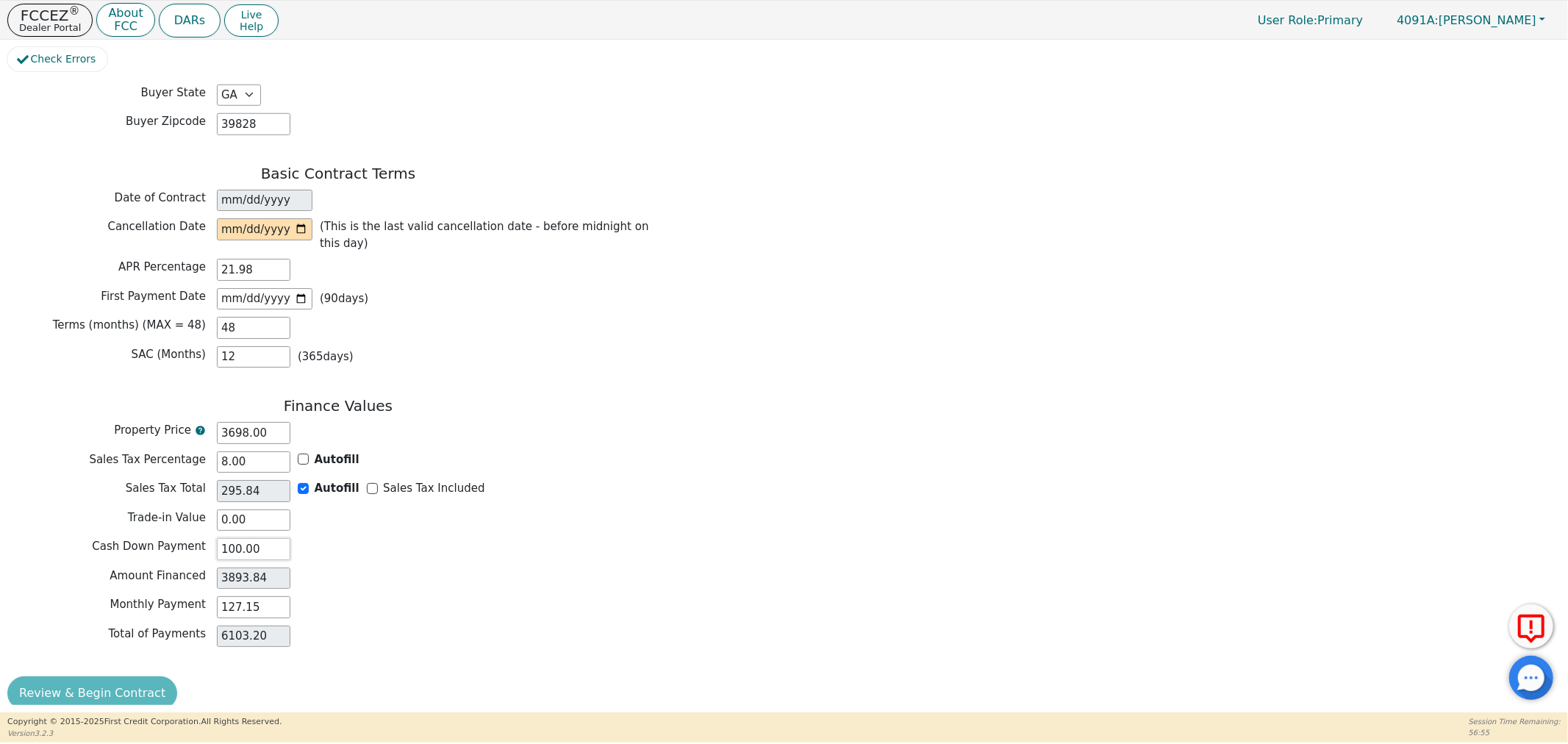
click at [229, 538] on input "100.00" at bounding box center [253, 549] width 74 height 22
type input "00.00"
type input "3993.84"
type input "200.00"
type input "3793.84"
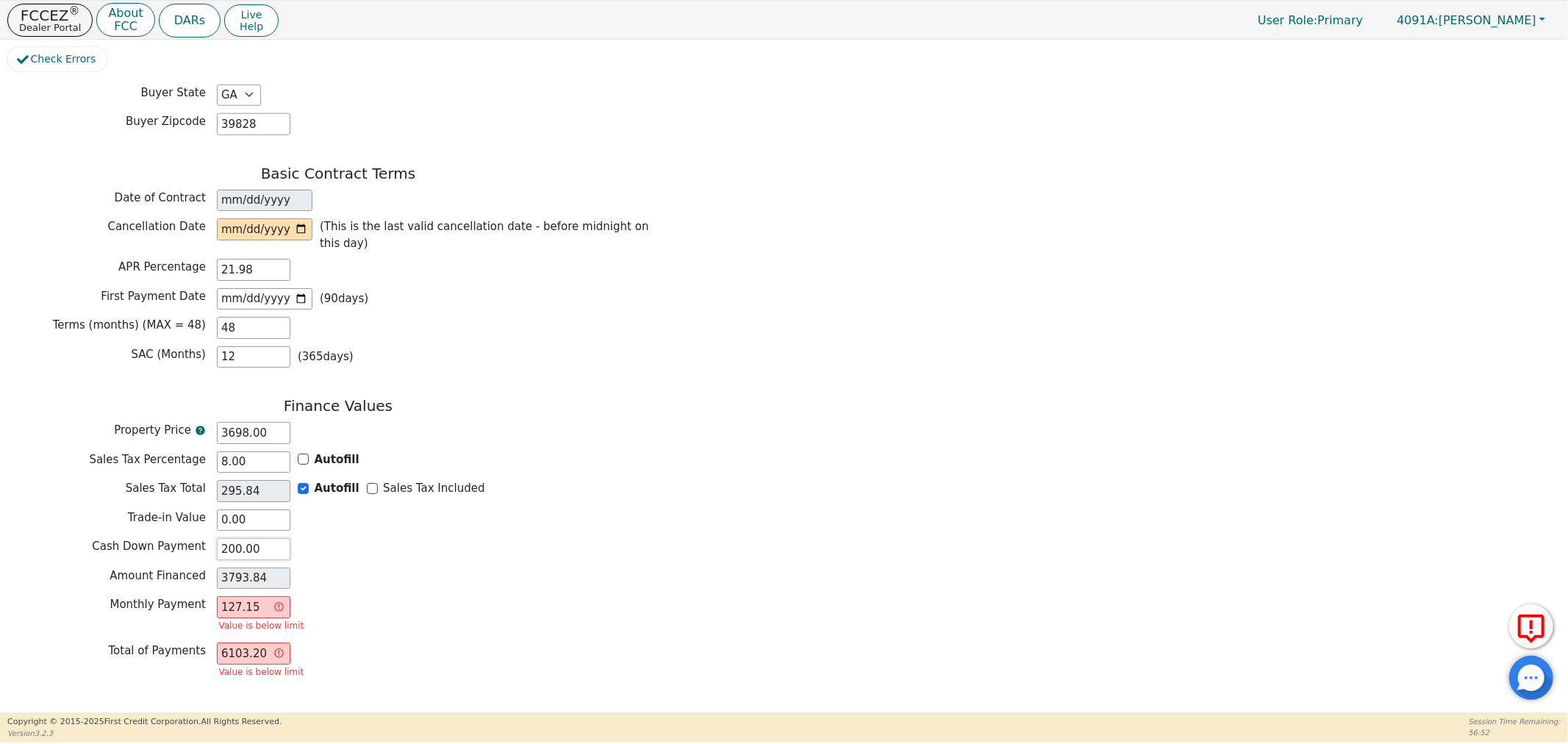
type input "200.00"
drag, startPoint x: 267, startPoint y: 588, endPoint x: 202, endPoint y: 588, distance: 65.0
click at [202, 596] on div "Monthly Payment 127.15 Value is below limit" at bounding box center [338, 616] width 662 height 39
type input "0.00"
type input "1"
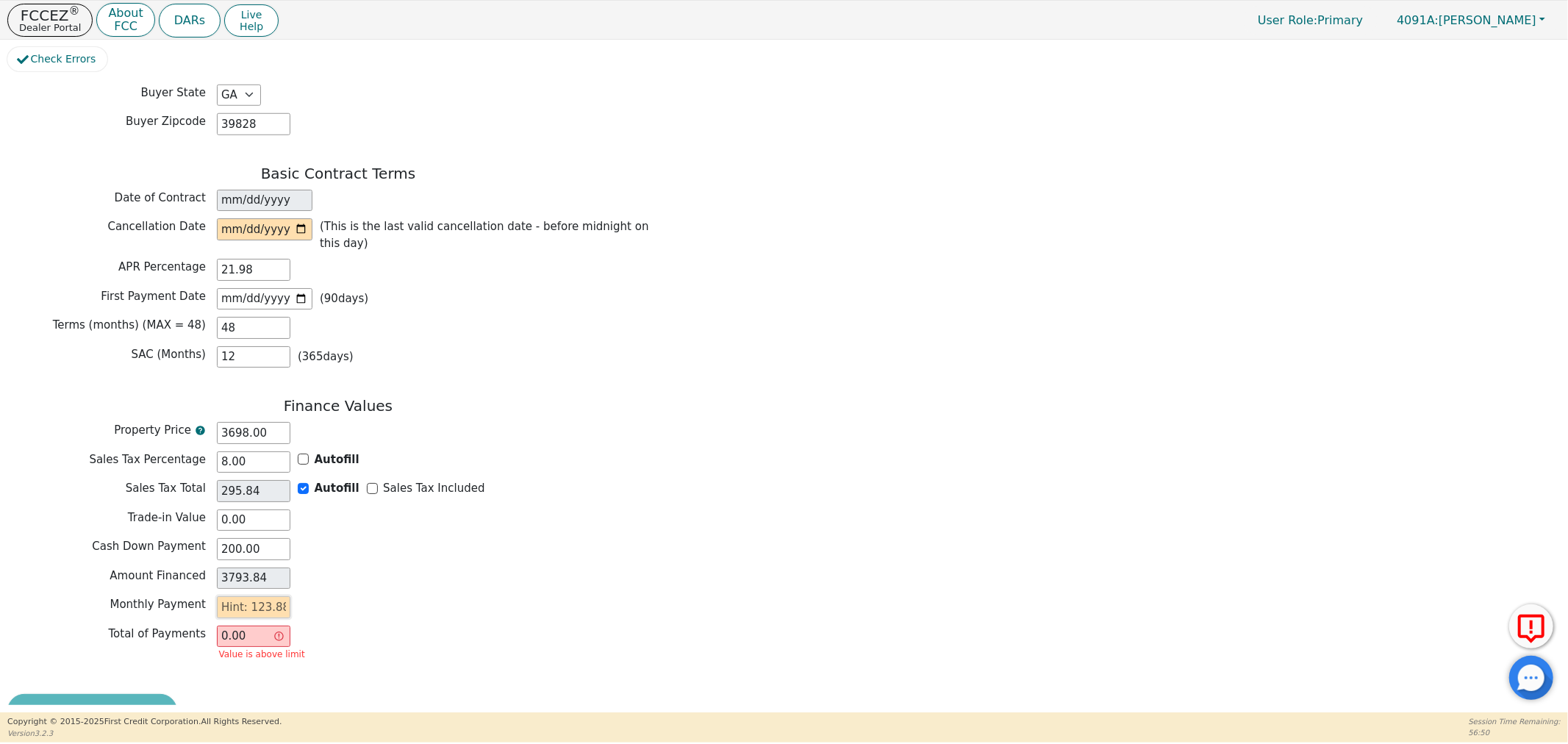
type input "48.00"
type input "12"
type input "576.00"
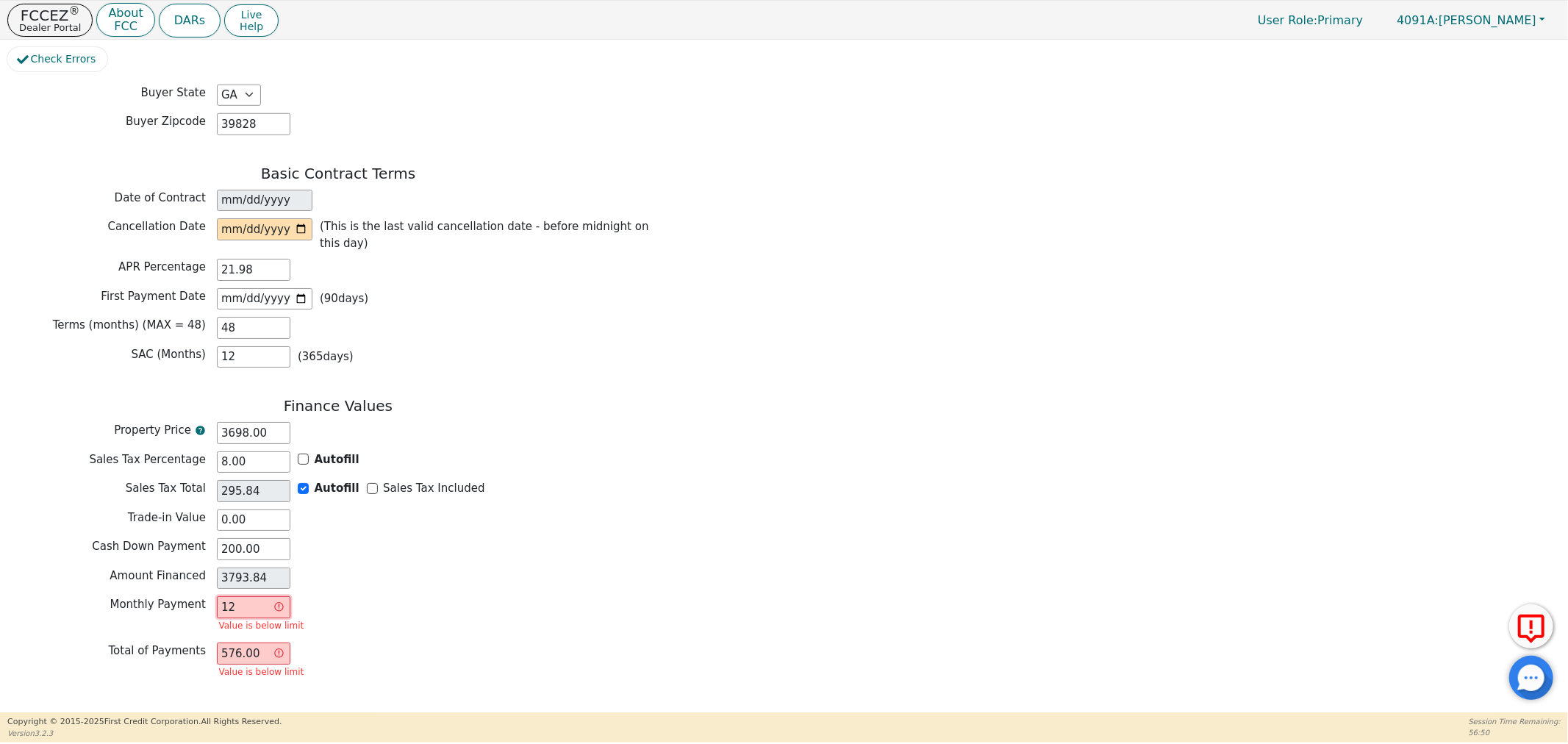
type input "123"
type input "5904.00"
type input "123.8"
type input "5942.40"
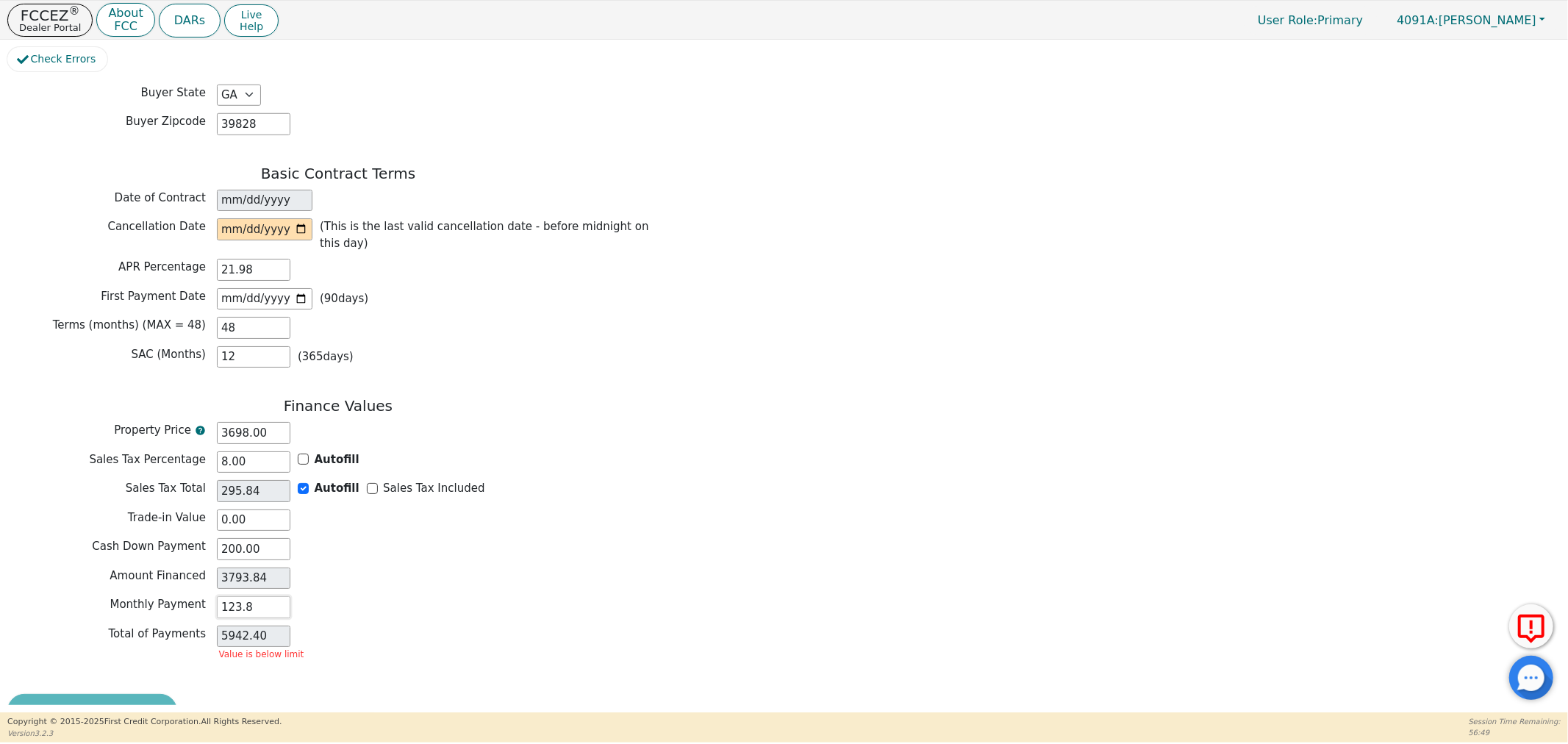
type input "123.88"
type input "5946.24"
type input "123.88"
click at [231, 538] on input "200.00" at bounding box center [253, 549] width 74 height 22
type input "20.00"
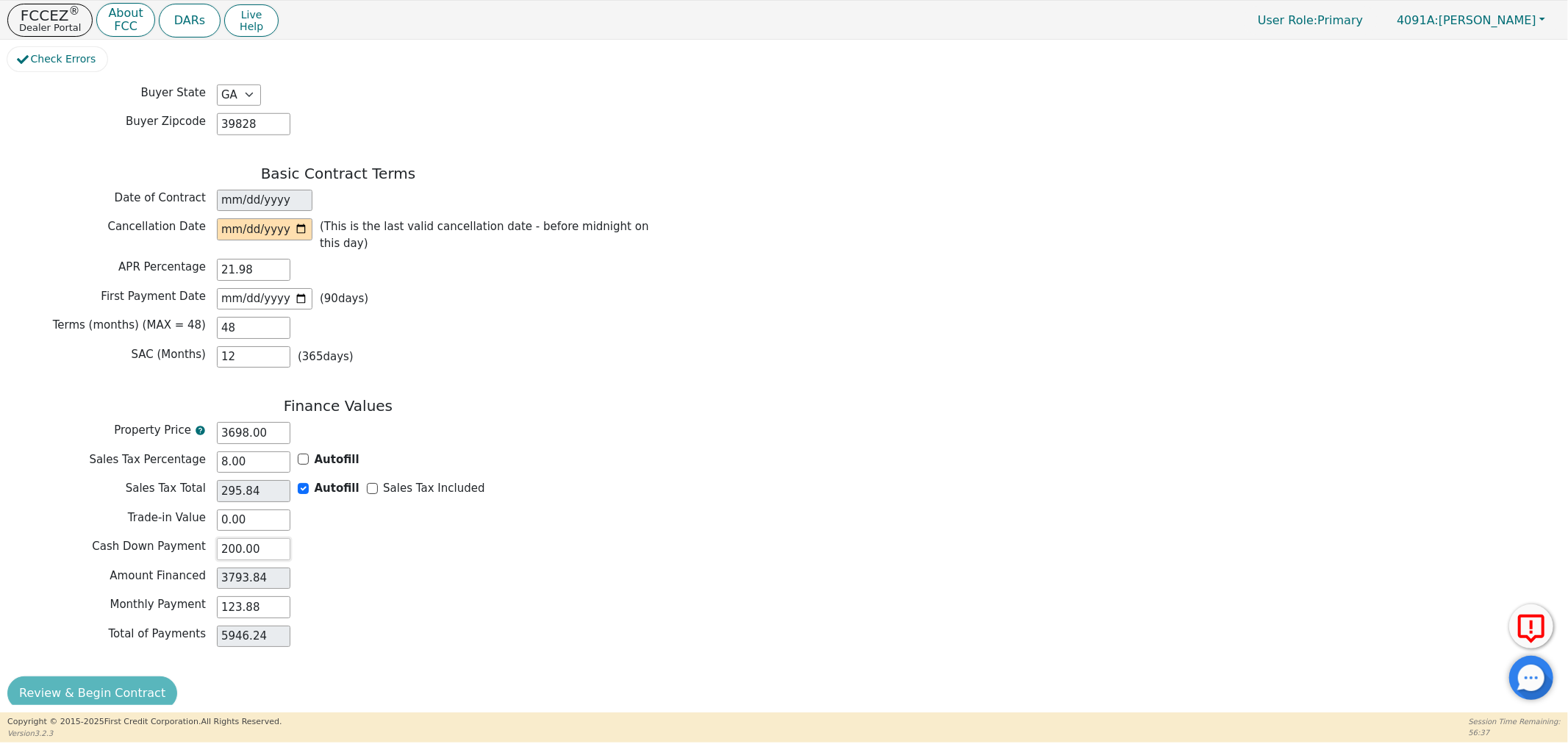
type input "3973.84"
type input "0.00"
type input "3993.84"
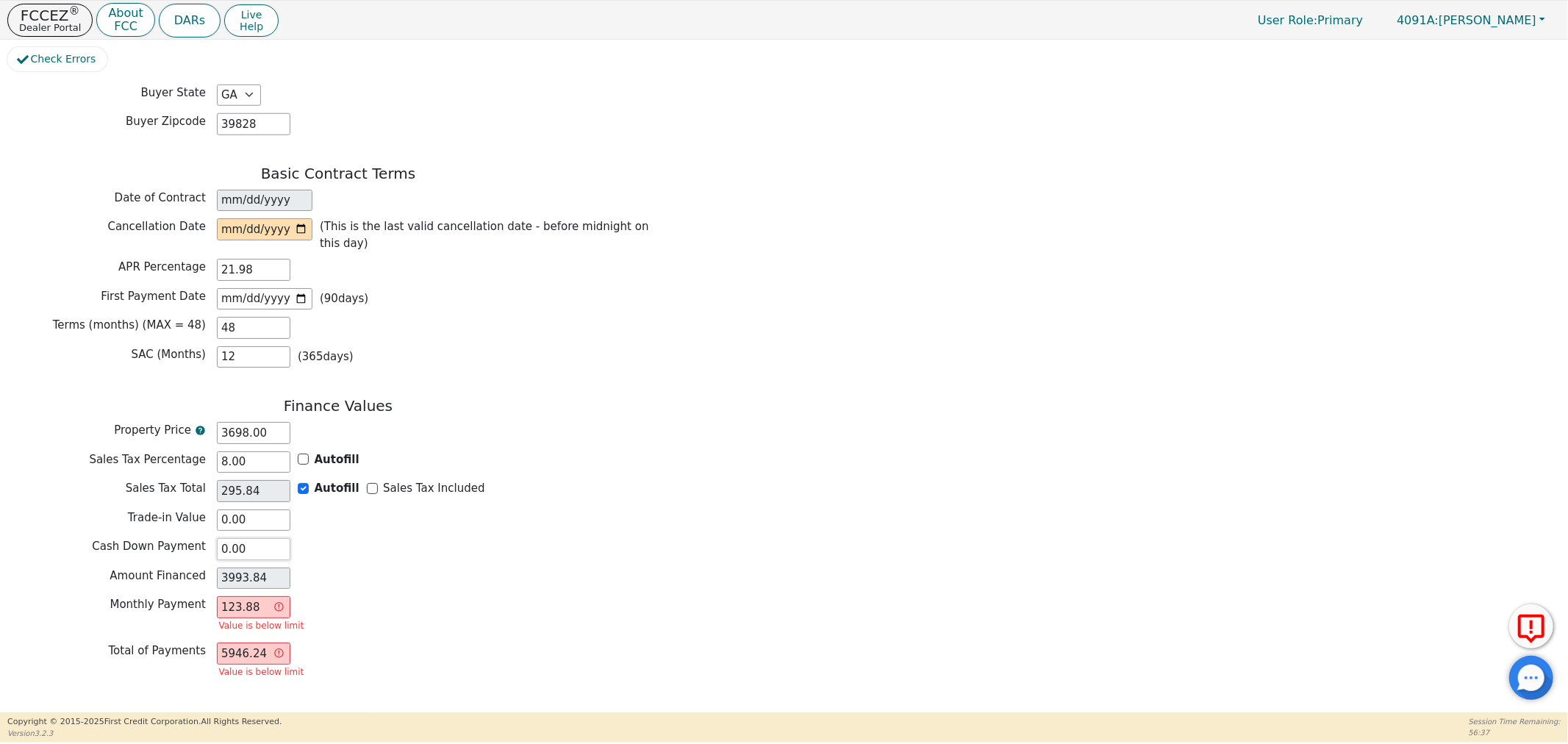
type input "30.00"
type input "3963.84"
type input "300.00"
type input "3693.84"
type input "300.00"
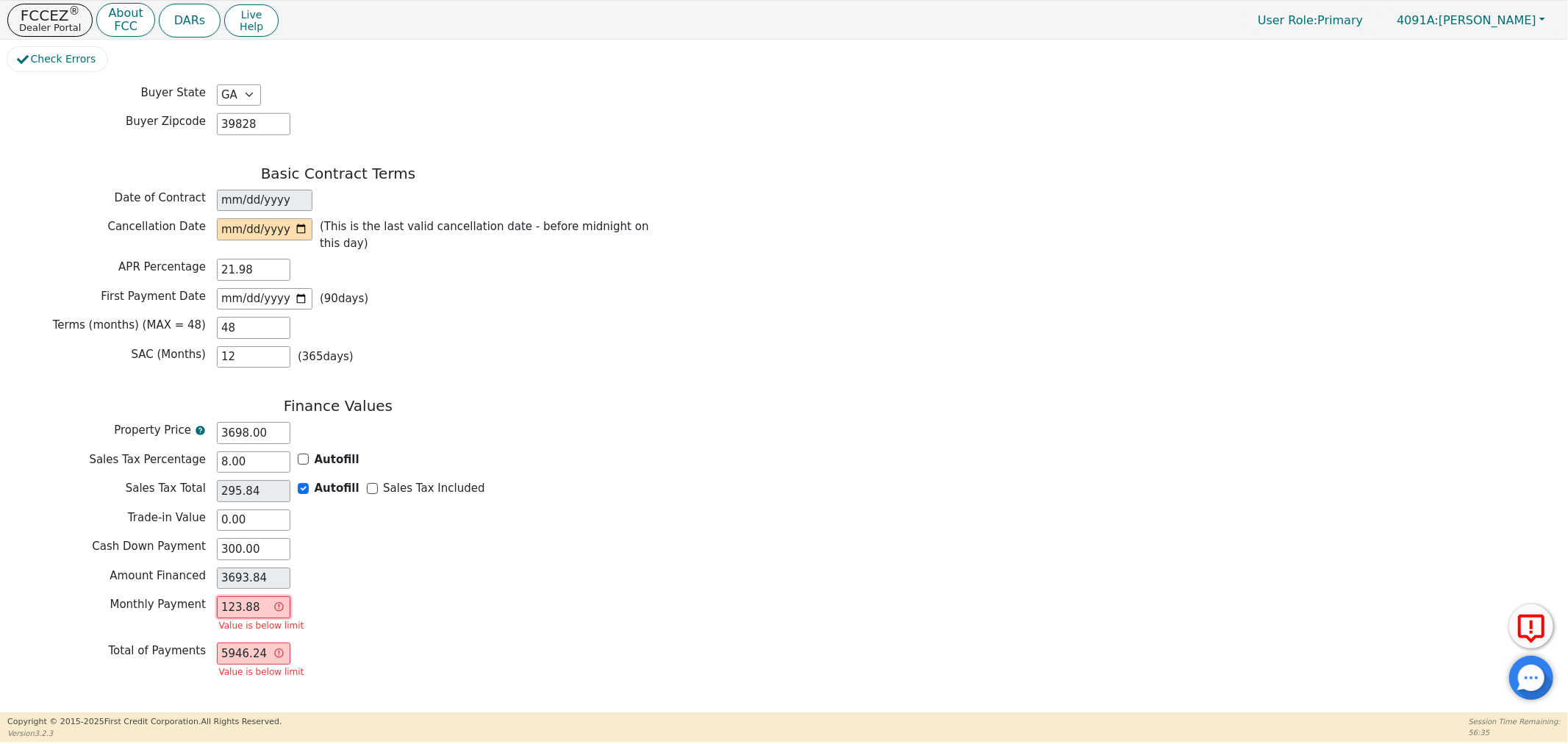
drag, startPoint x: 267, startPoint y: 581, endPoint x: 194, endPoint y: 594, distance: 74.1
click at [194, 596] on div "Monthly Payment 123.88 Value is below limit" at bounding box center [338, 616] width 662 height 39
type input "0.00"
click at [38, 10] on p "FCCEZ ®" at bounding box center [50, 16] width 62 height 15
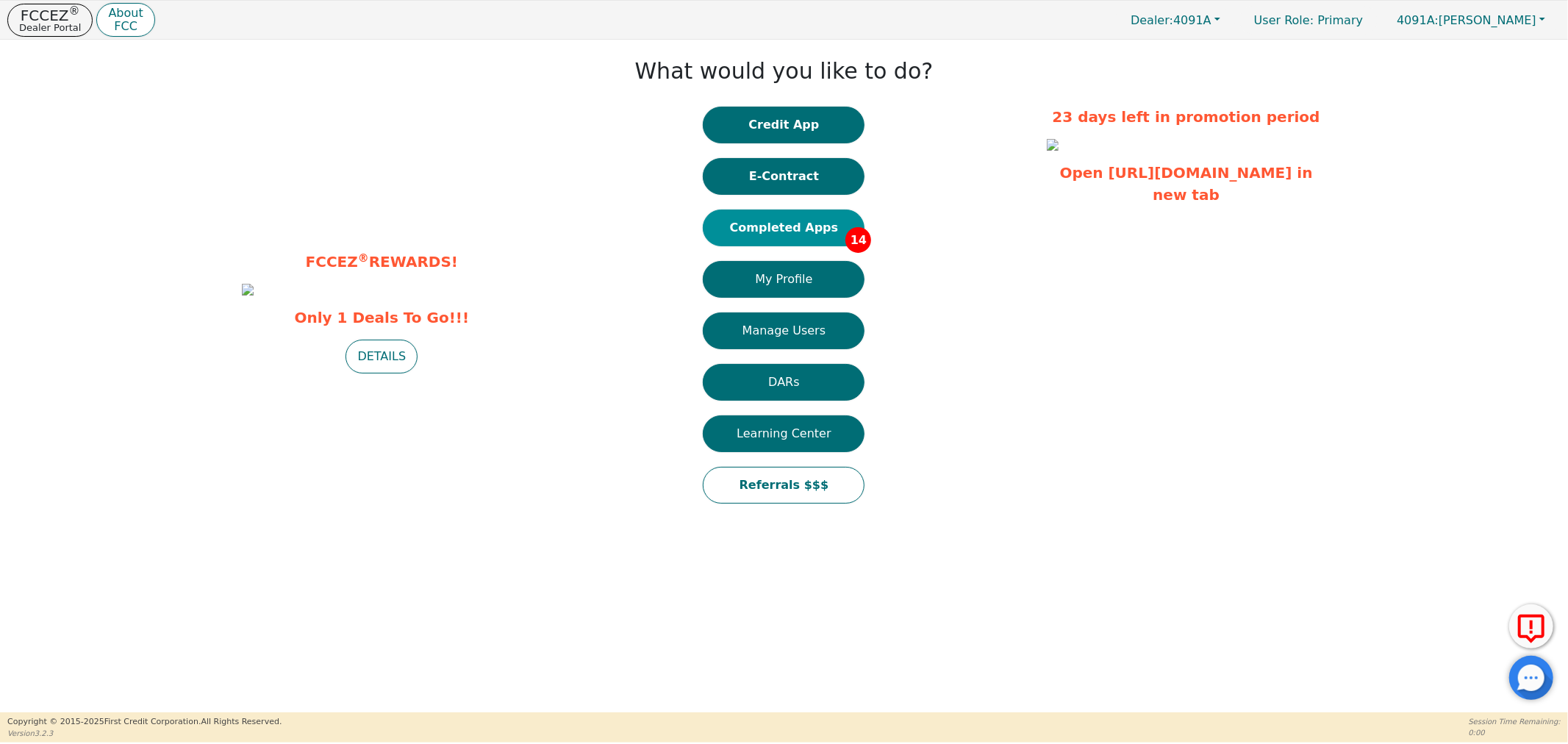
click at [735, 236] on button "Completed Apps 14" at bounding box center [784, 228] width 162 height 37
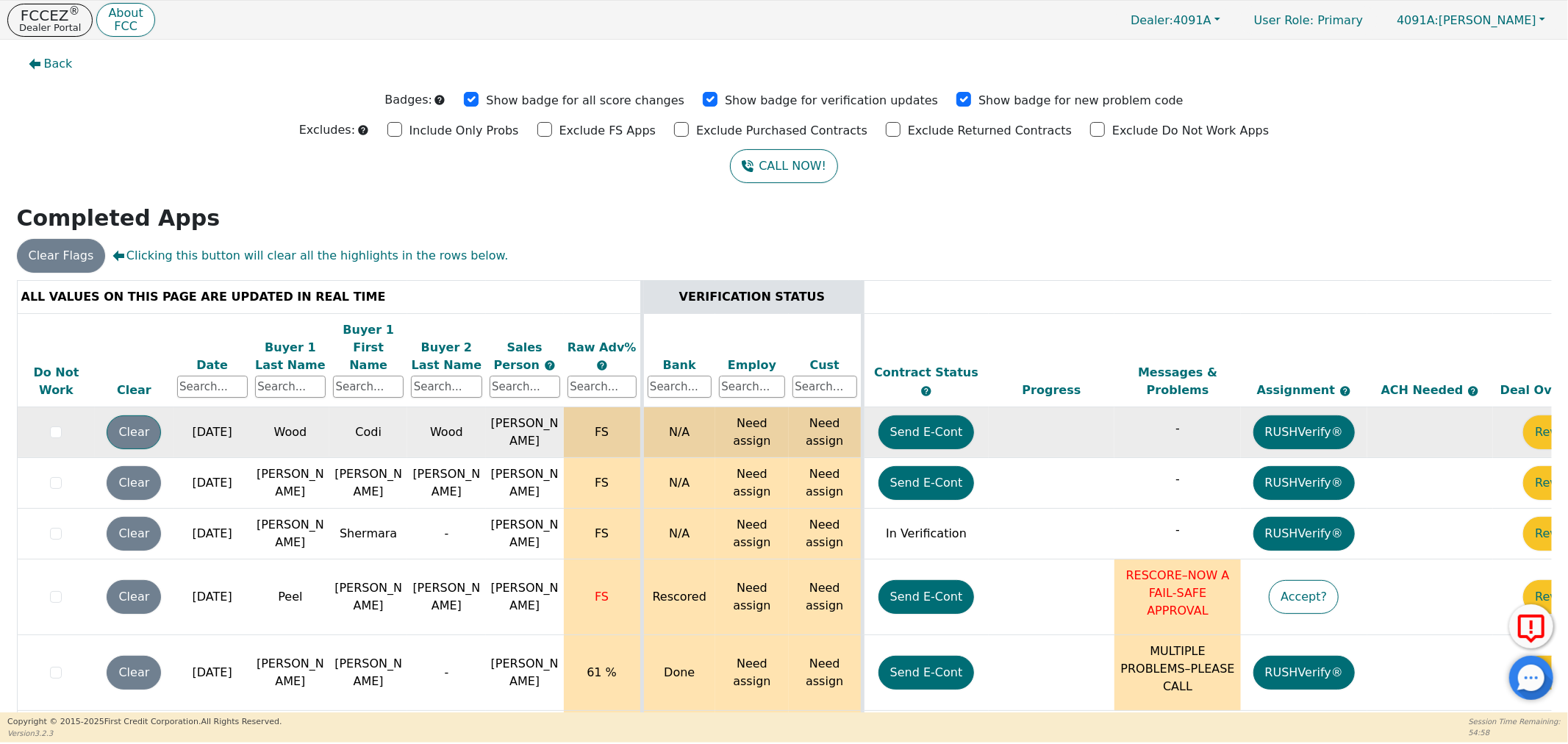
click at [137, 416] on button "Clear" at bounding box center [134, 433] width 54 height 34
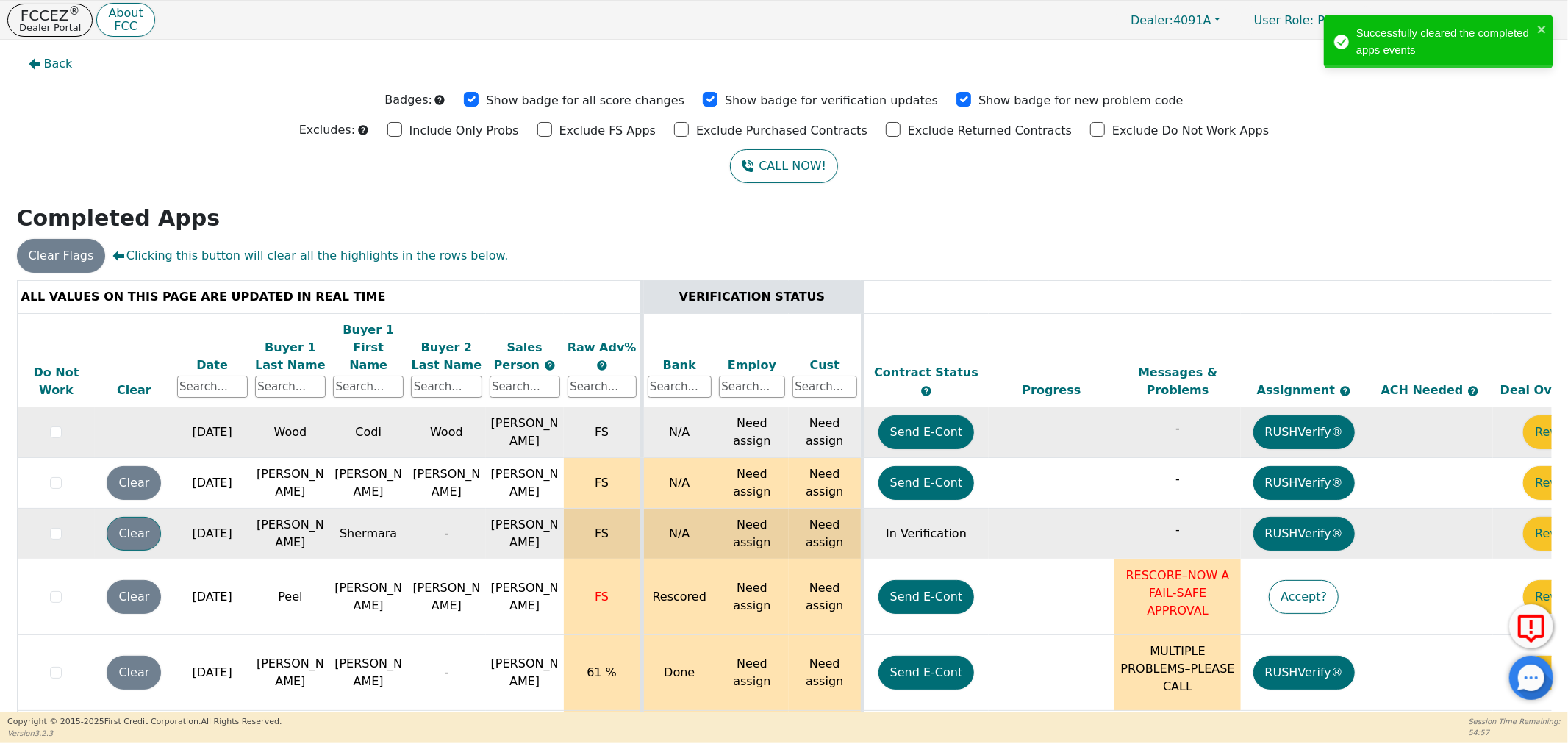
click at [134, 517] on button "Clear" at bounding box center [134, 534] width 54 height 34
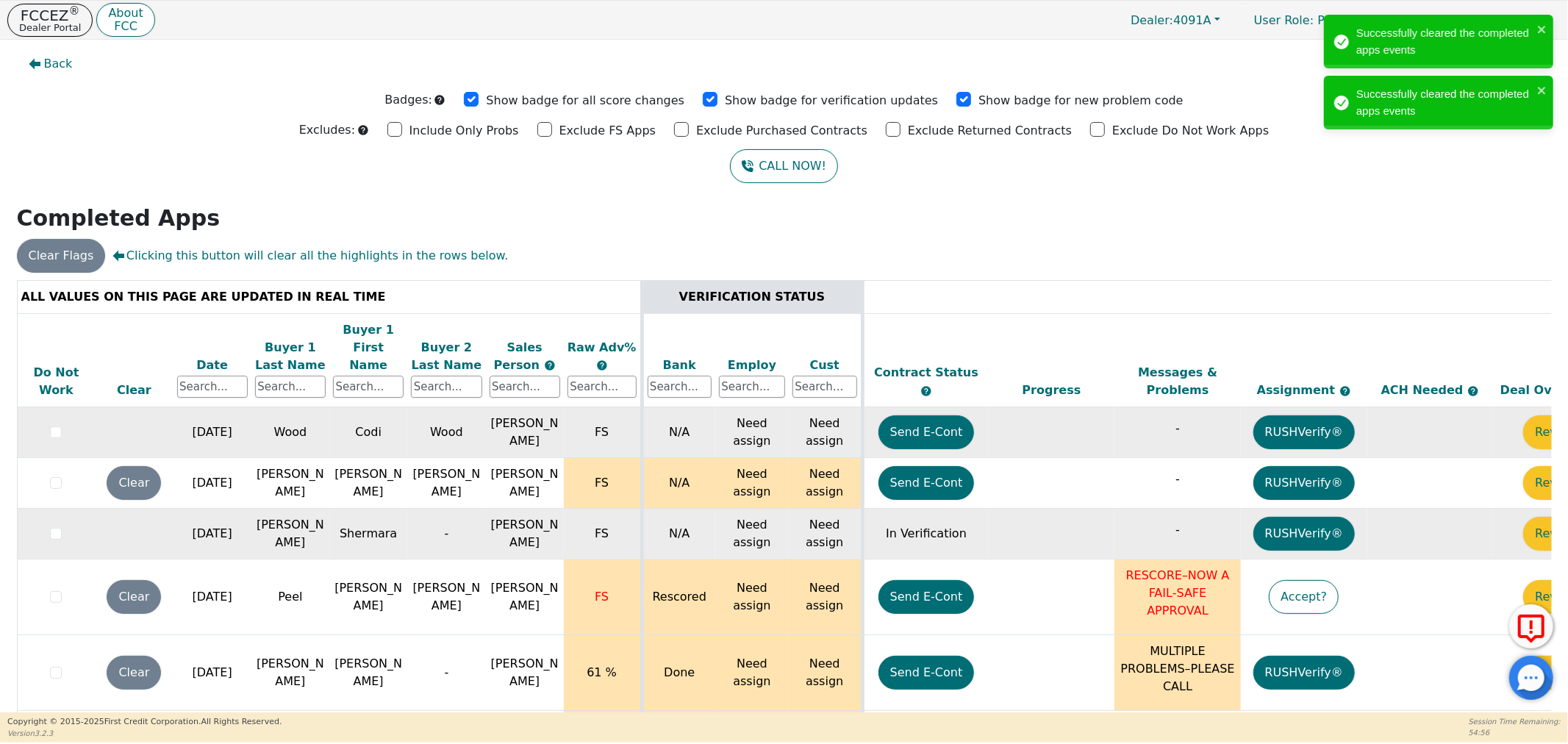
click at [143, 580] on button "Clear" at bounding box center [134, 597] width 54 height 34
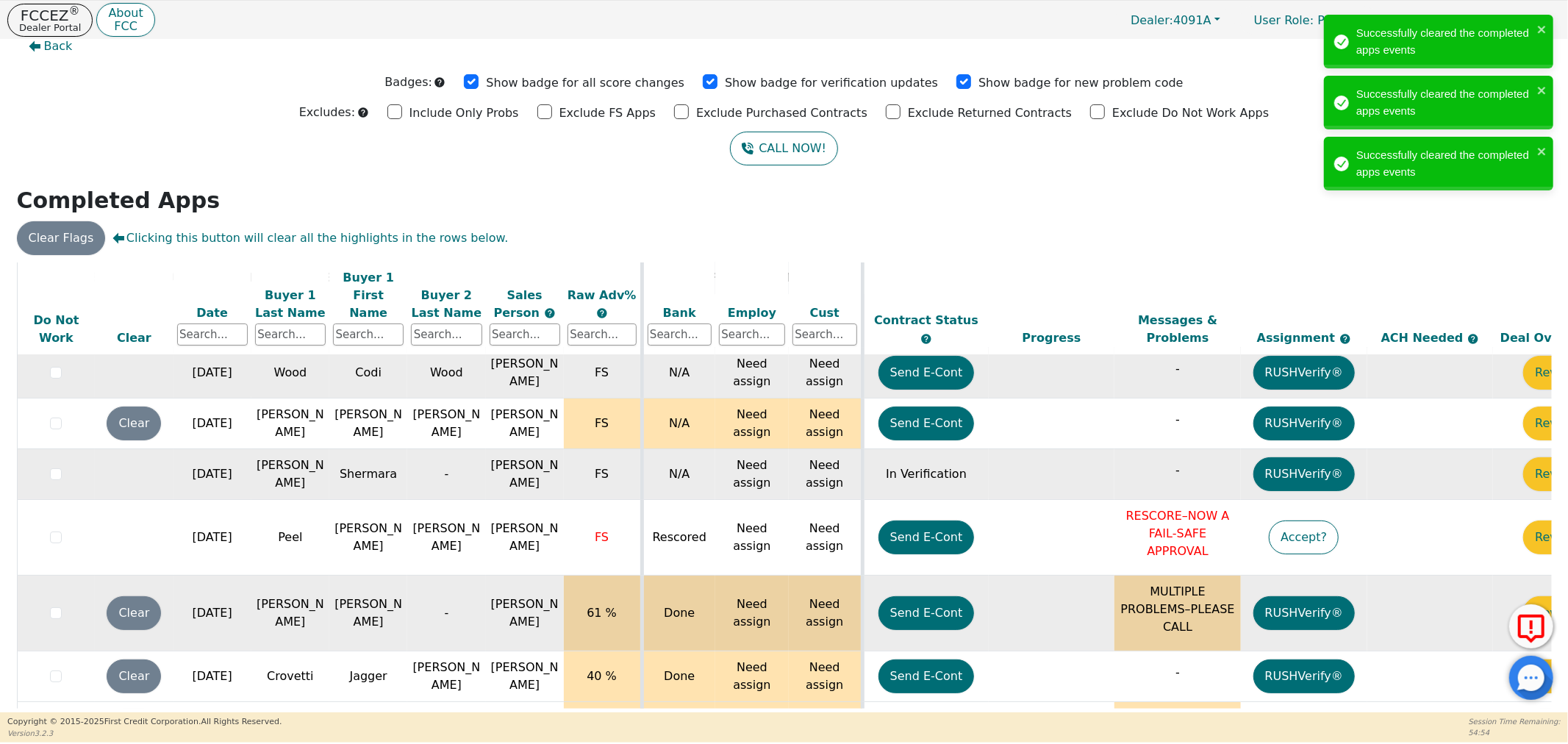
scroll to position [82, 0]
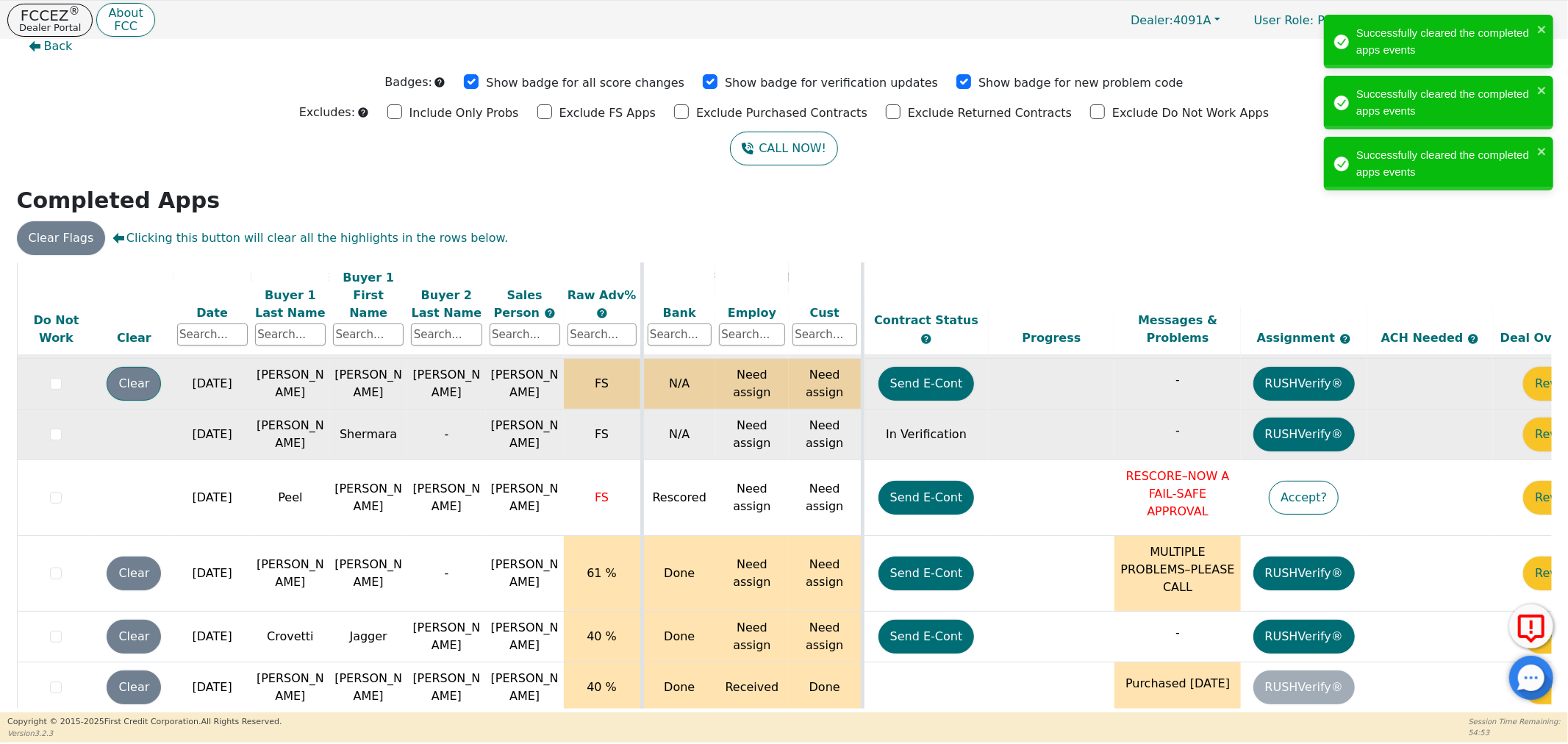
click at [154, 367] on button "Clear" at bounding box center [134, 384] width 54 height 34
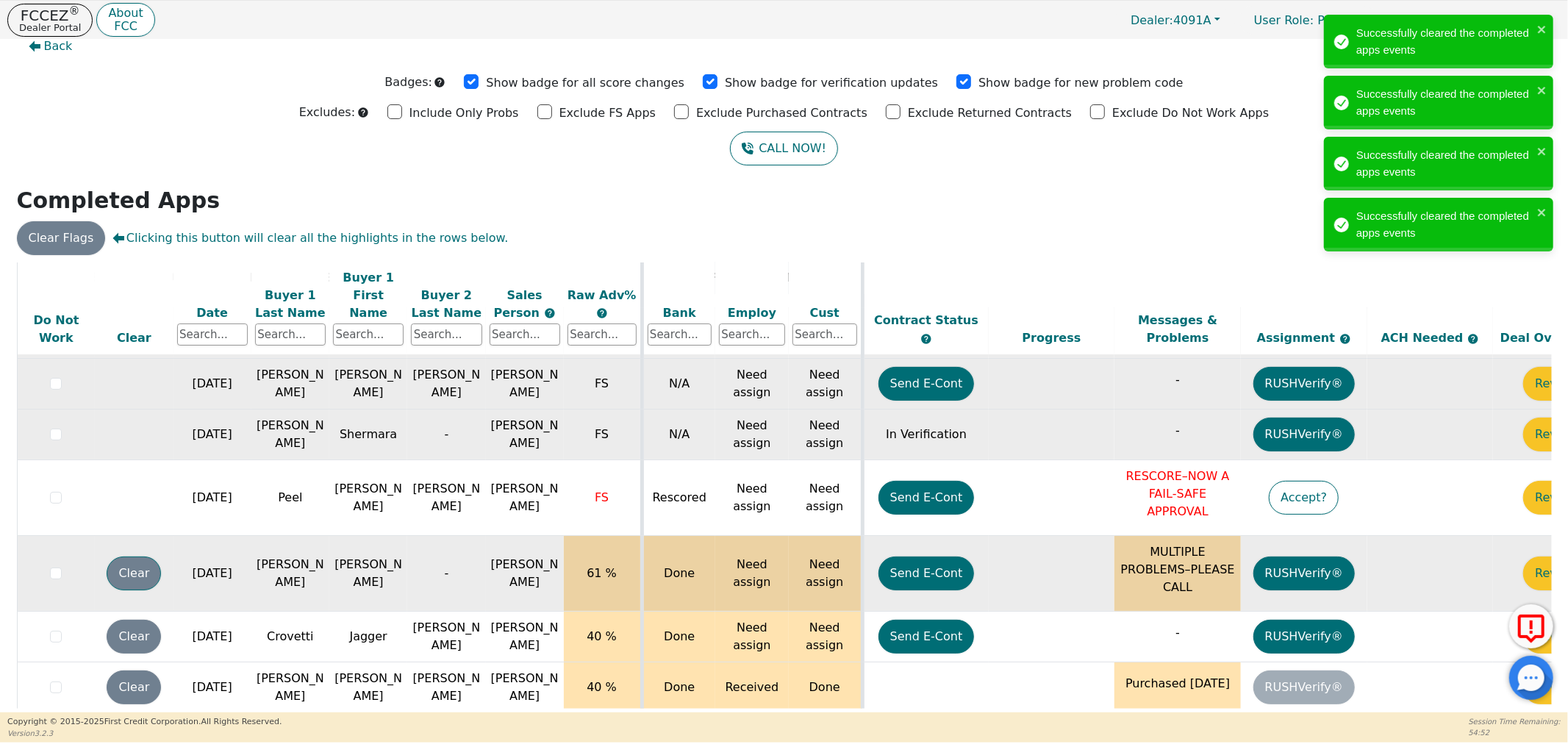
click at [148, 557] on button "Clear" at bounding box center [134, 574] width 54 height 34
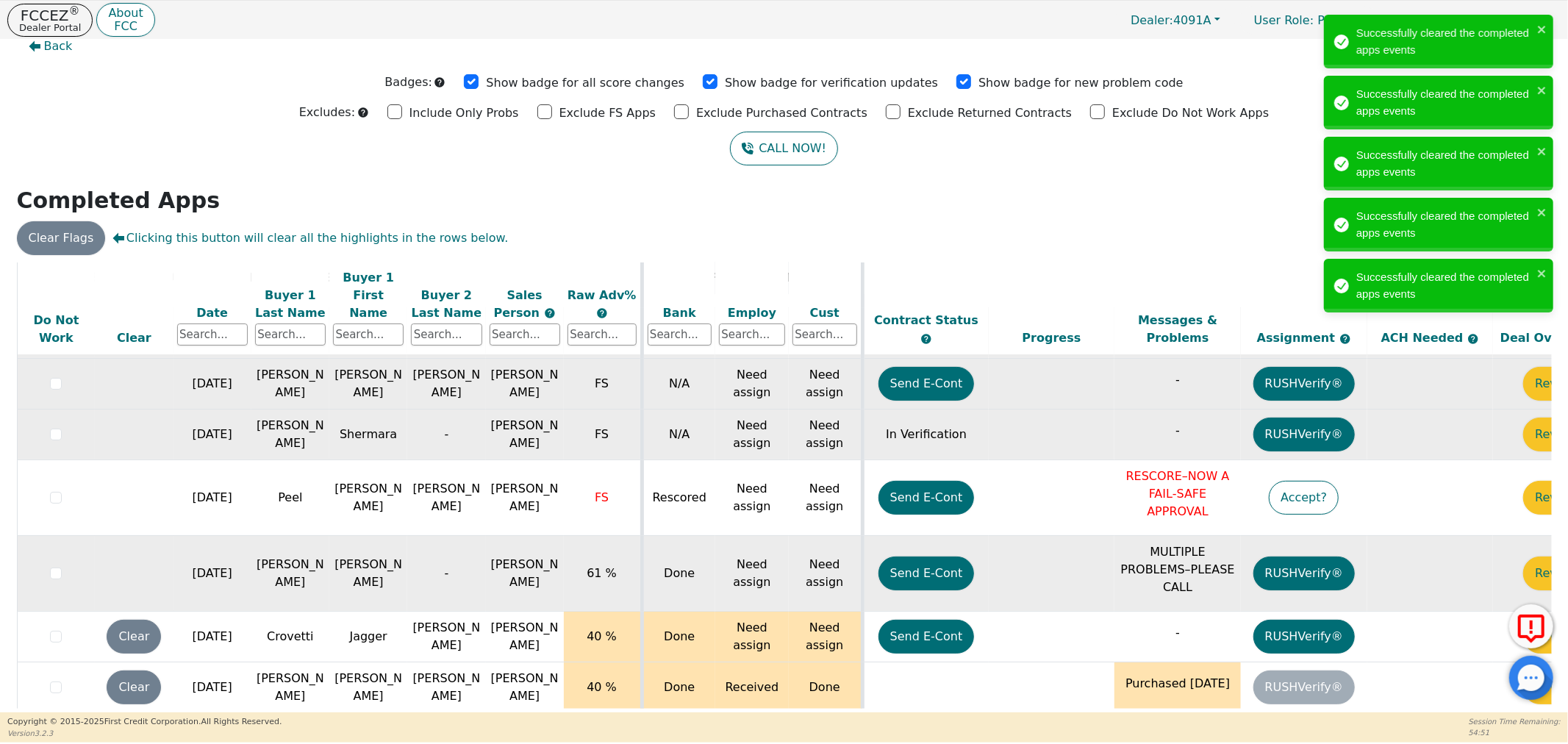
click at [148, 620] on button "Clear" at bounding box center [134, 637] width 54 height 34
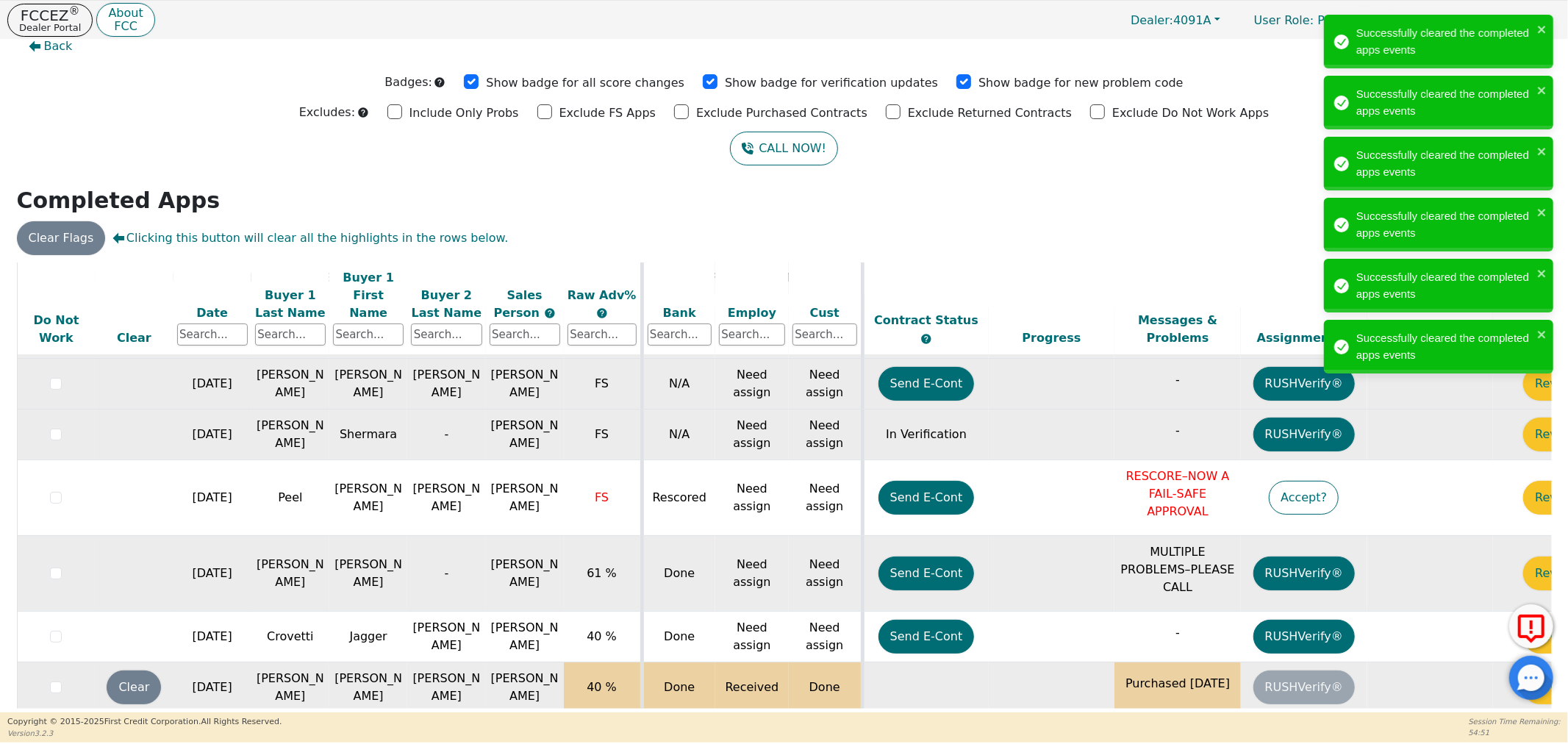
click at [145, 662] on td "Clear" at bounding box center [134, 688] width 78 height 50
click at [142, 670] on button "Clear" at bounding box center [134, 688] width 54 height 34
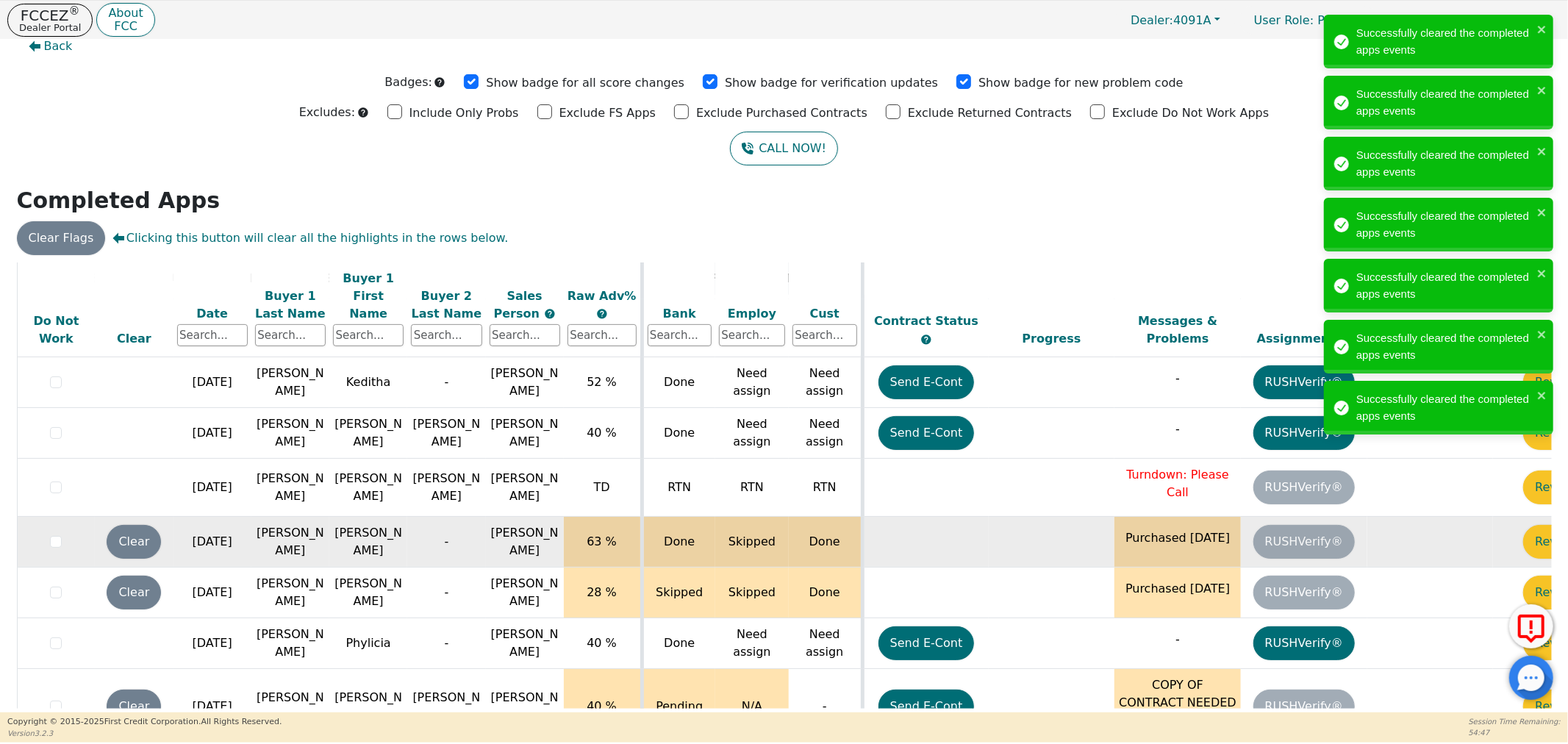
scroll to position [601, 0]
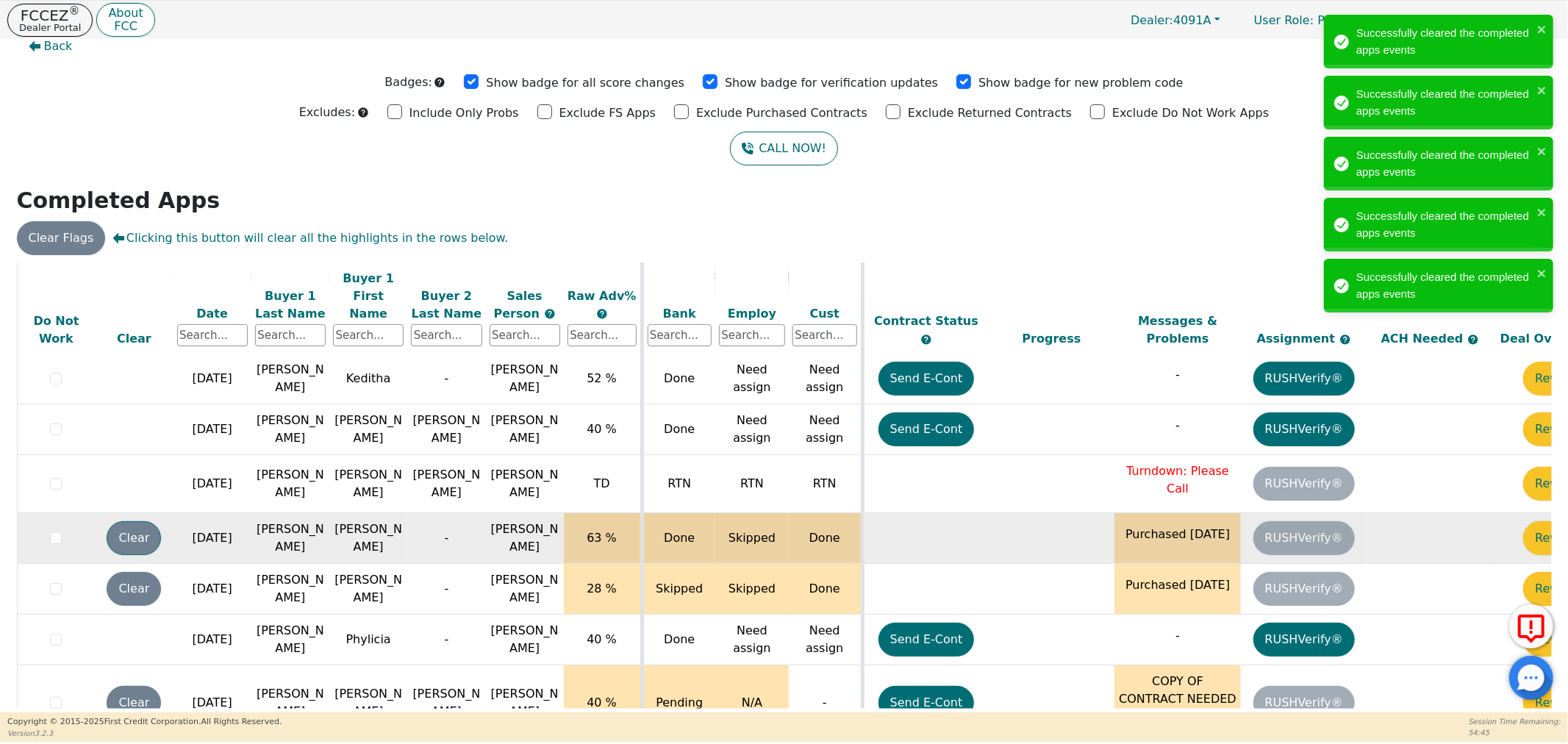
click at [120, 521] on button "Clear" at bounding box center [134, 538] width 54 height 34
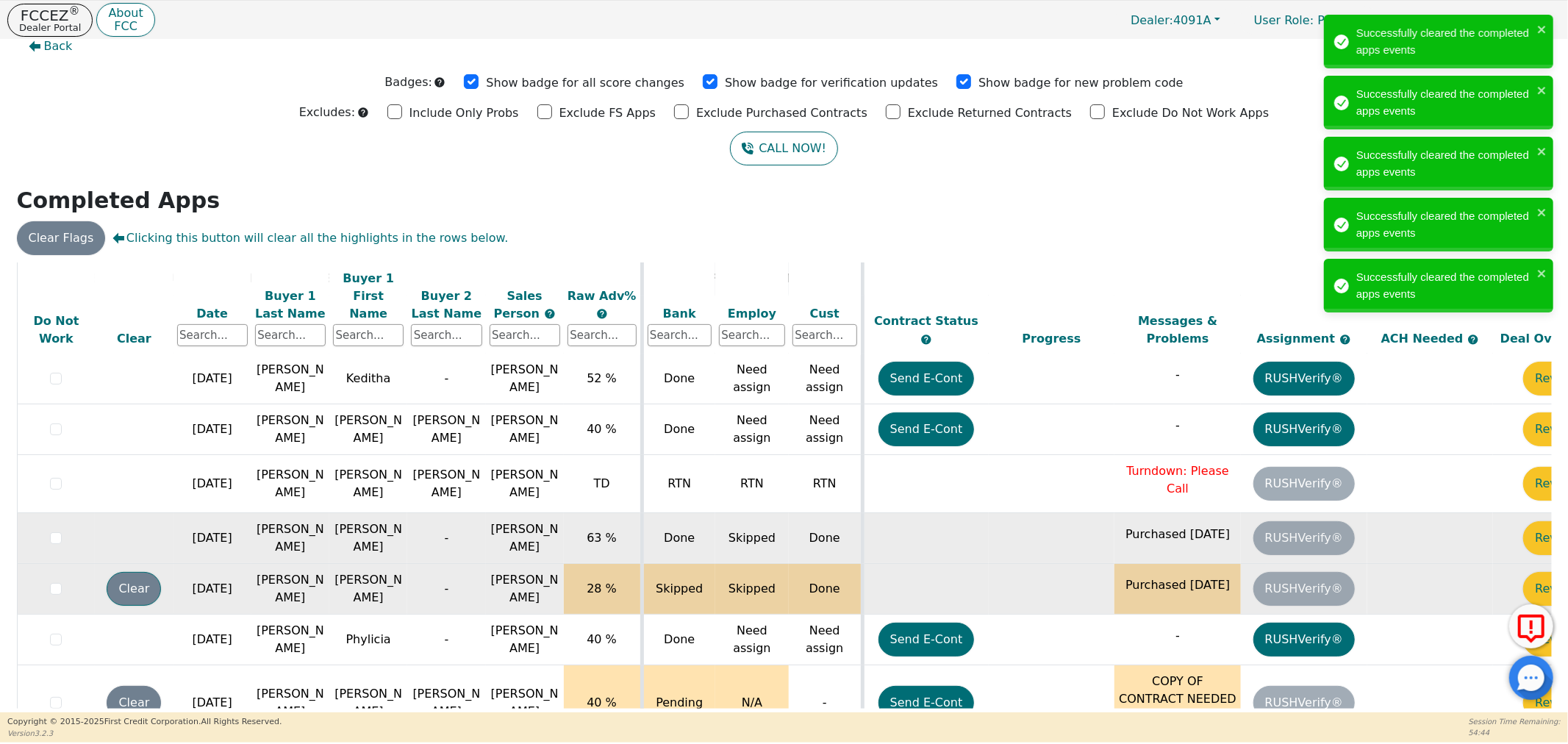
click at [137, 572] on button "Clear" at bounding box center [134, 589] width 54 height 34
